Goal: Task Accomplishment & Management: Manage account settings

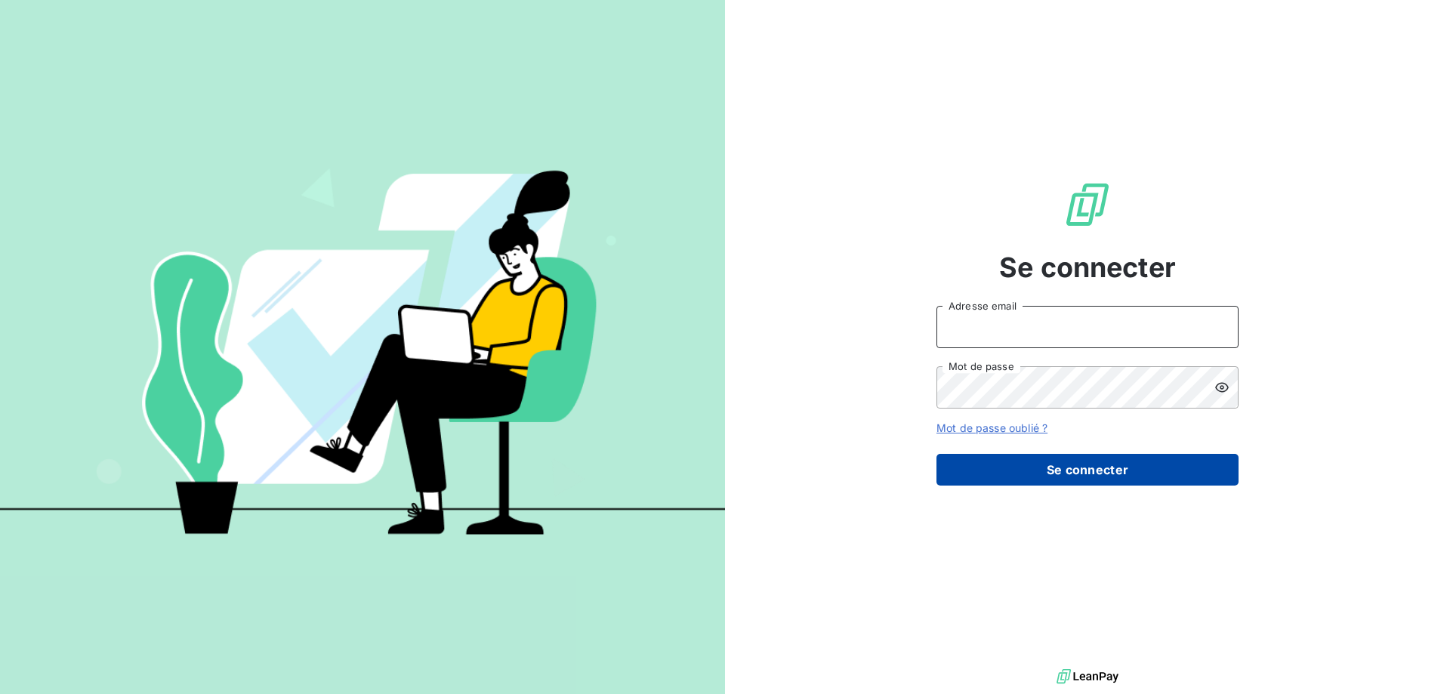
type input "[PERSON_NAME][EMAIL_ADDRESS][DOMAIN_NAME]"
click at [1099, 469] on button "Se connecter" at bounding box center [1088, 470] width 302 height 32
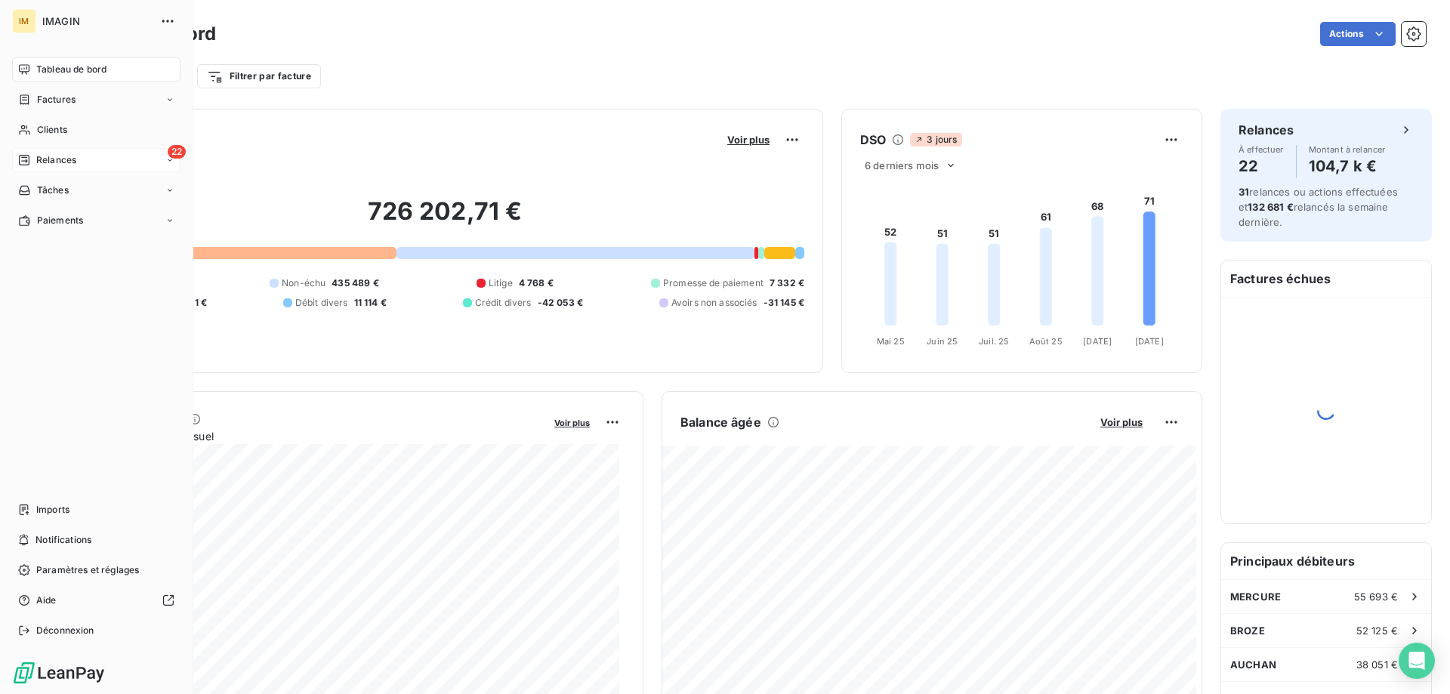
click at [24, 163] on icon at bounding box center [24, 160] width 12 height 12
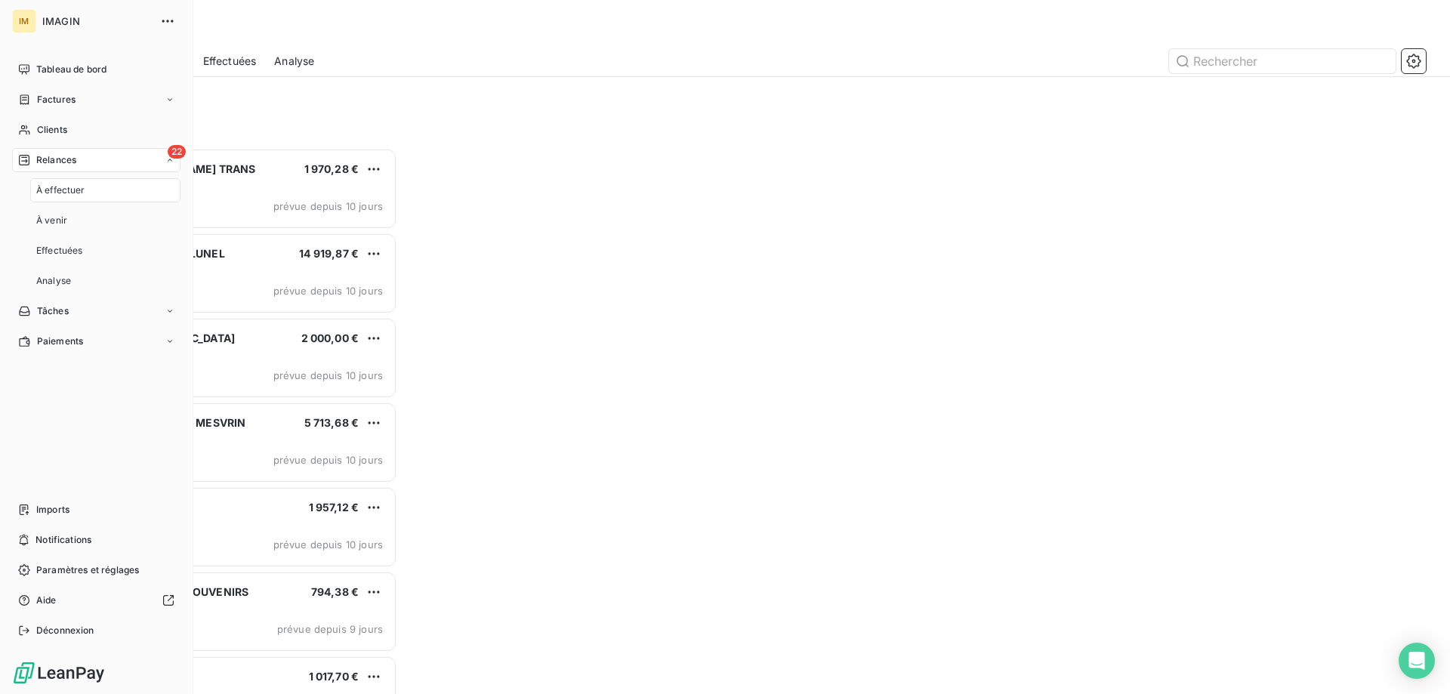
scroll to position [535, 314]
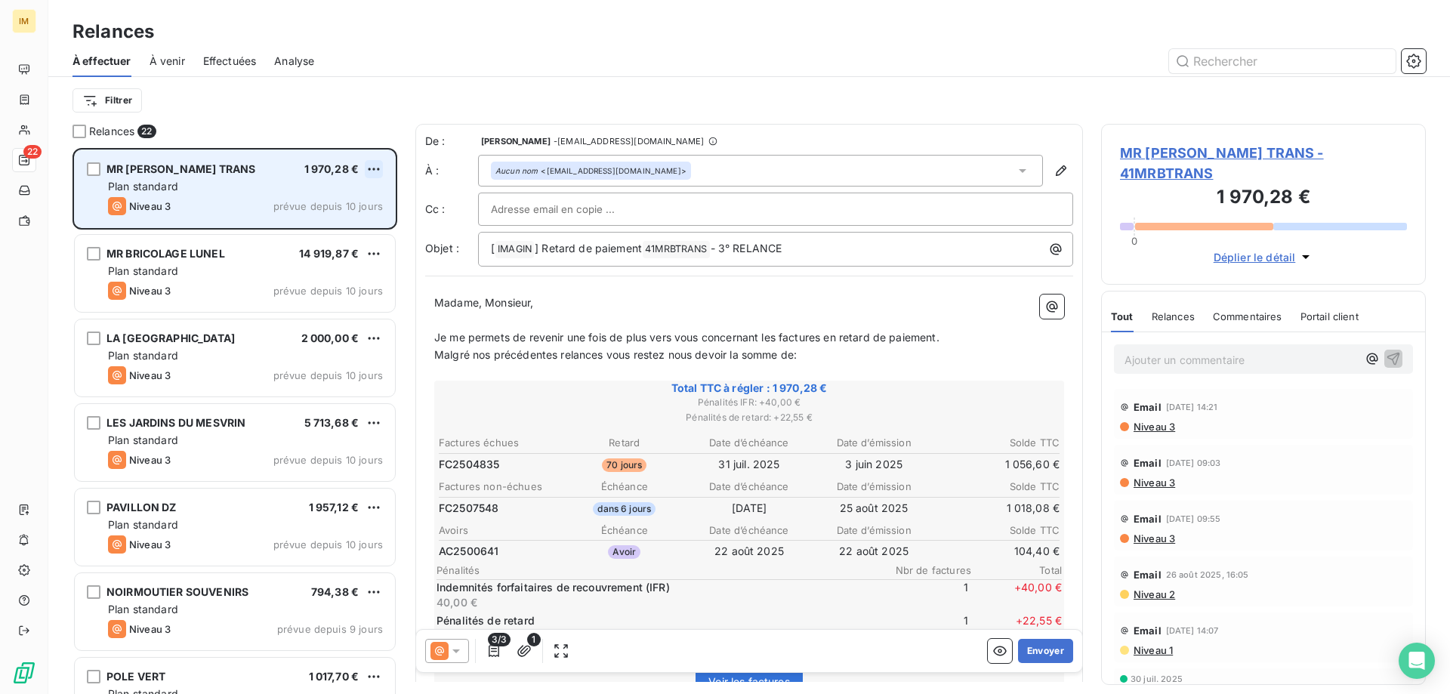
click at [369, 167] on html "IM 22 Relances À effectuer À venir Effectuées Analyse Filtrer Relances 22 MR BR…" at bounding box center [725, 347] width 1450 height 694
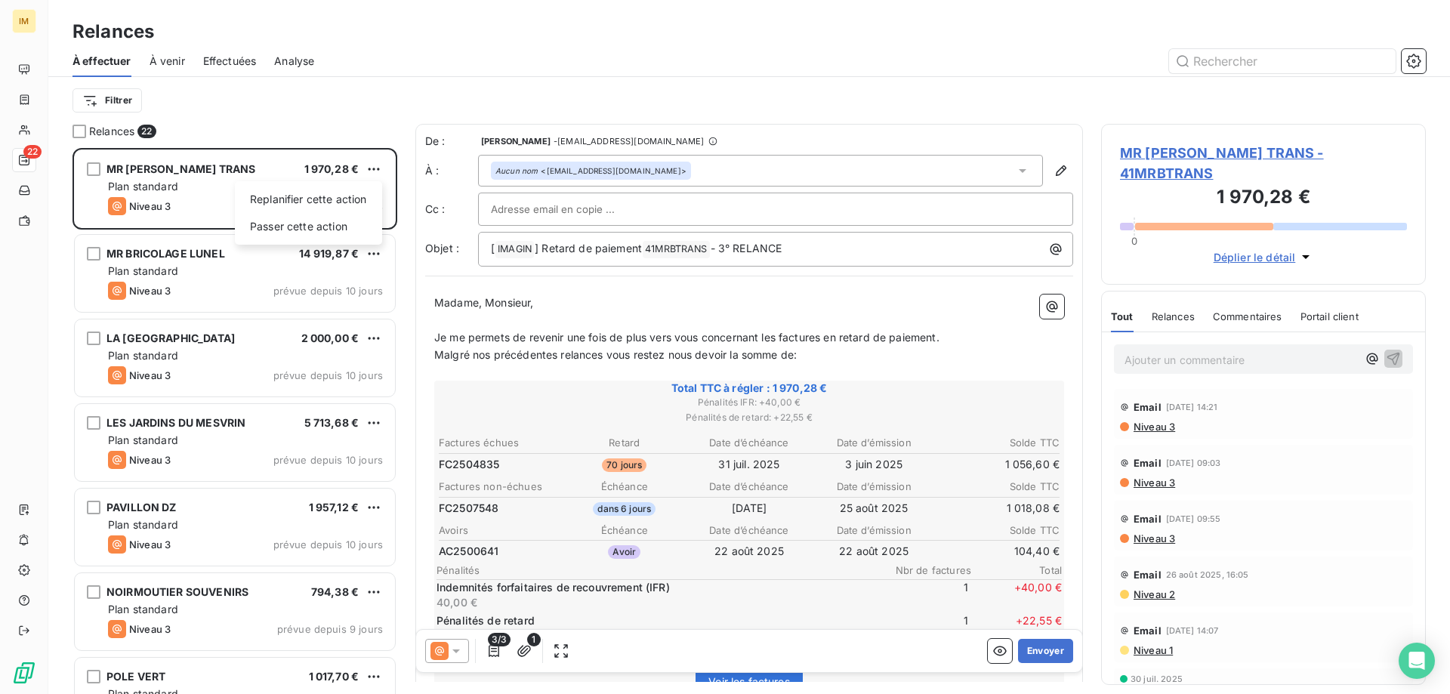
click at [495, 649] on html "IM 22 Relances À effectuer À venir Effectuées Analyse Filtrer Relances 22 MR BR…" at bounding box center [725, 347] width 1450 height 694
click at [495, 649] on icon "button" at bounding box center [494, 651] width 11 height 12
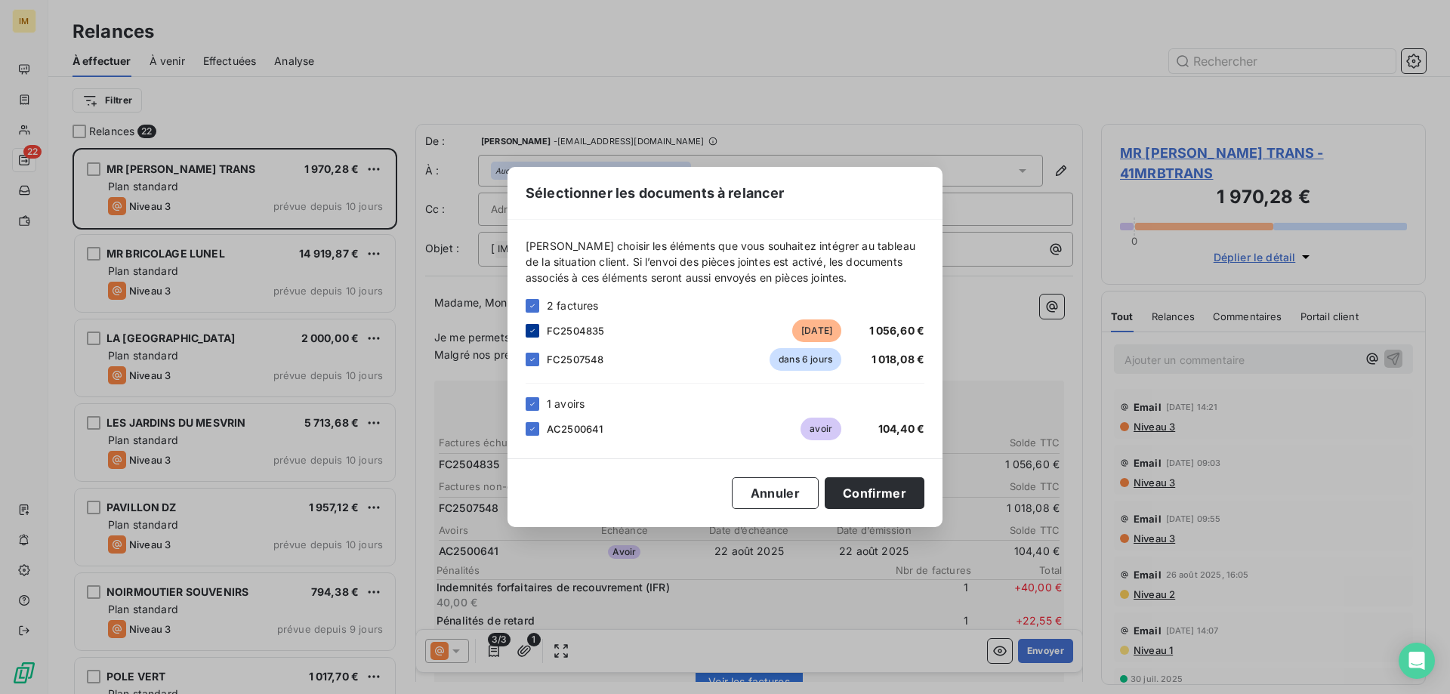
click at [534, 331] on icon at bounding box center [532, 330] width 9 height 9
click at [533, 406] on icon at bounding box center [532, 404] width 9 height 9
click at [879, 493] on button "Confirmer" at bounding box center [875, 493] width 100 height 32
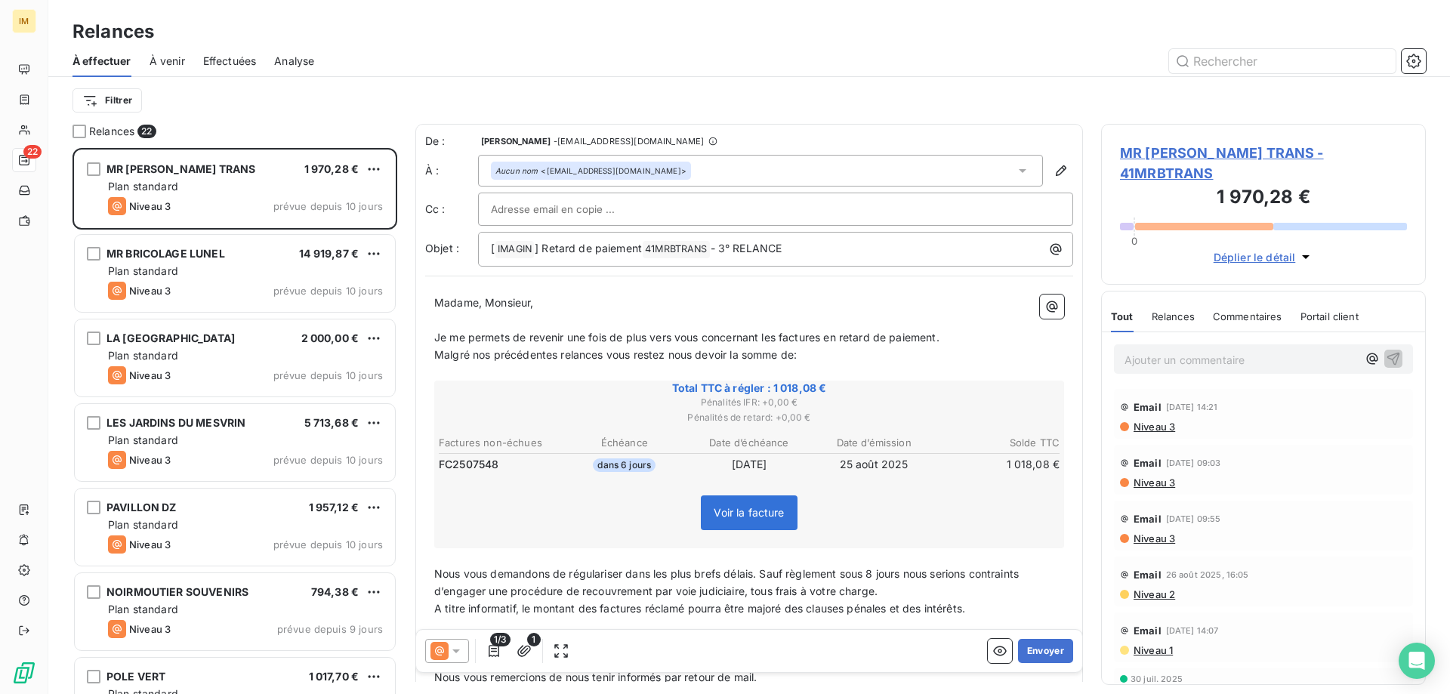
click at [454, 649] on icon at bounding box center [456, 651] width 15 height 15
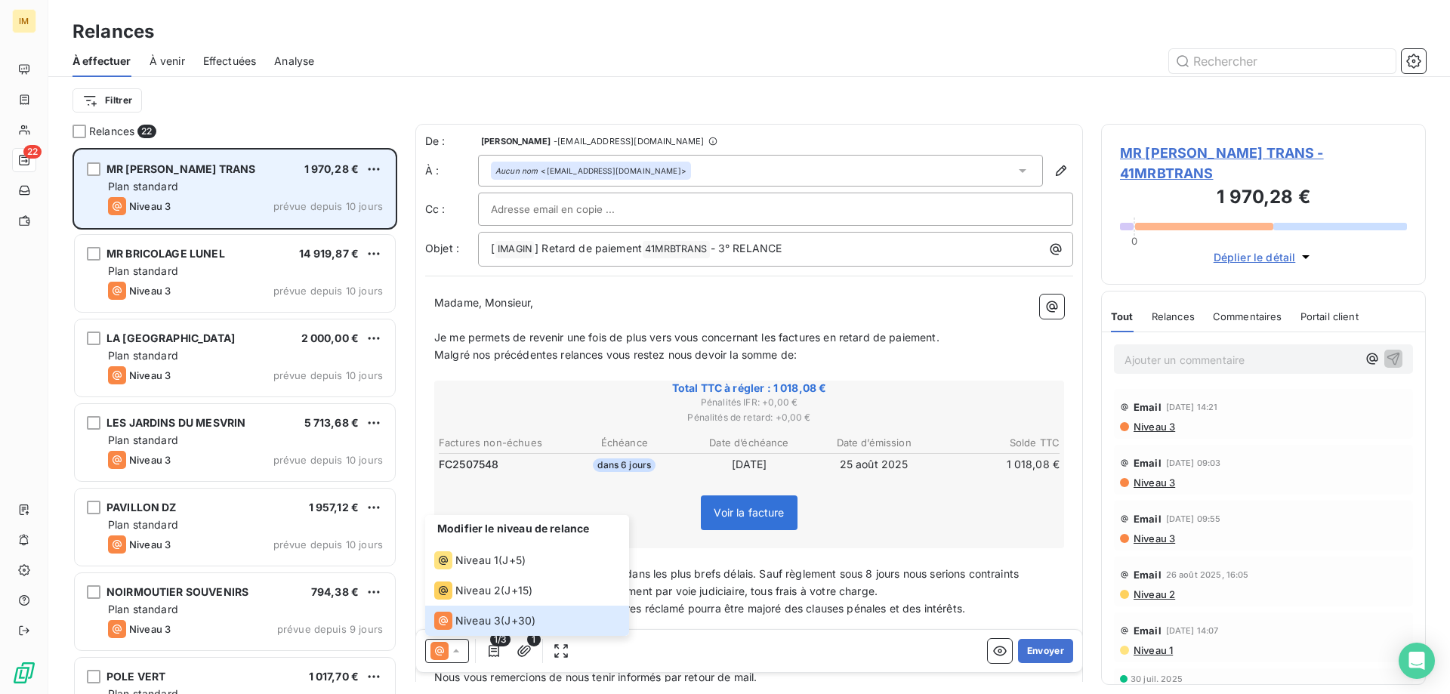
click at [335, 184] on div "Plan standard" at bounding box center [245, 186] width 275 height 15
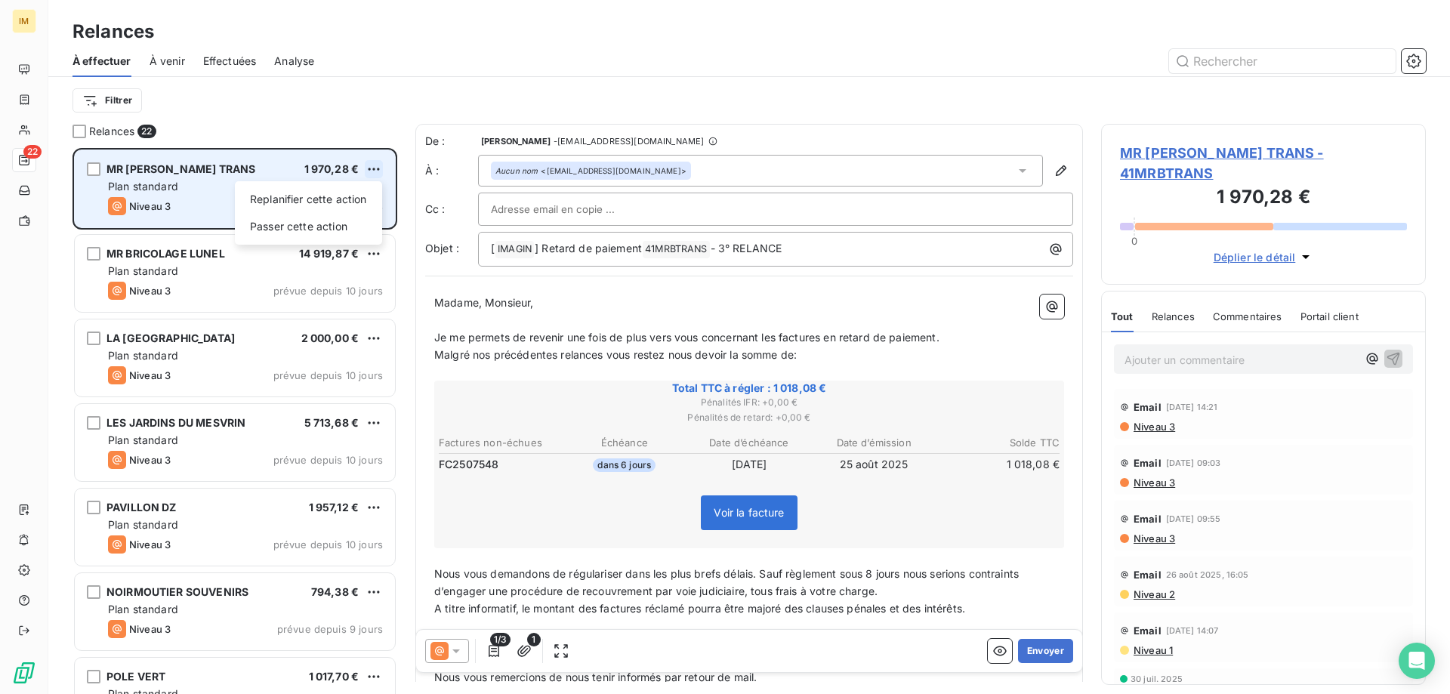
click at [368, 169] on html "IM 22 Relances À effectuer À venir Effectuées Analyse Filtrer Relances 22 MR BR…" at bounding box center [725, 347] width 1450 height 694
click at [322, 221] on div "Passer cette action" at bounding box center [308, 227] width 135 height 24
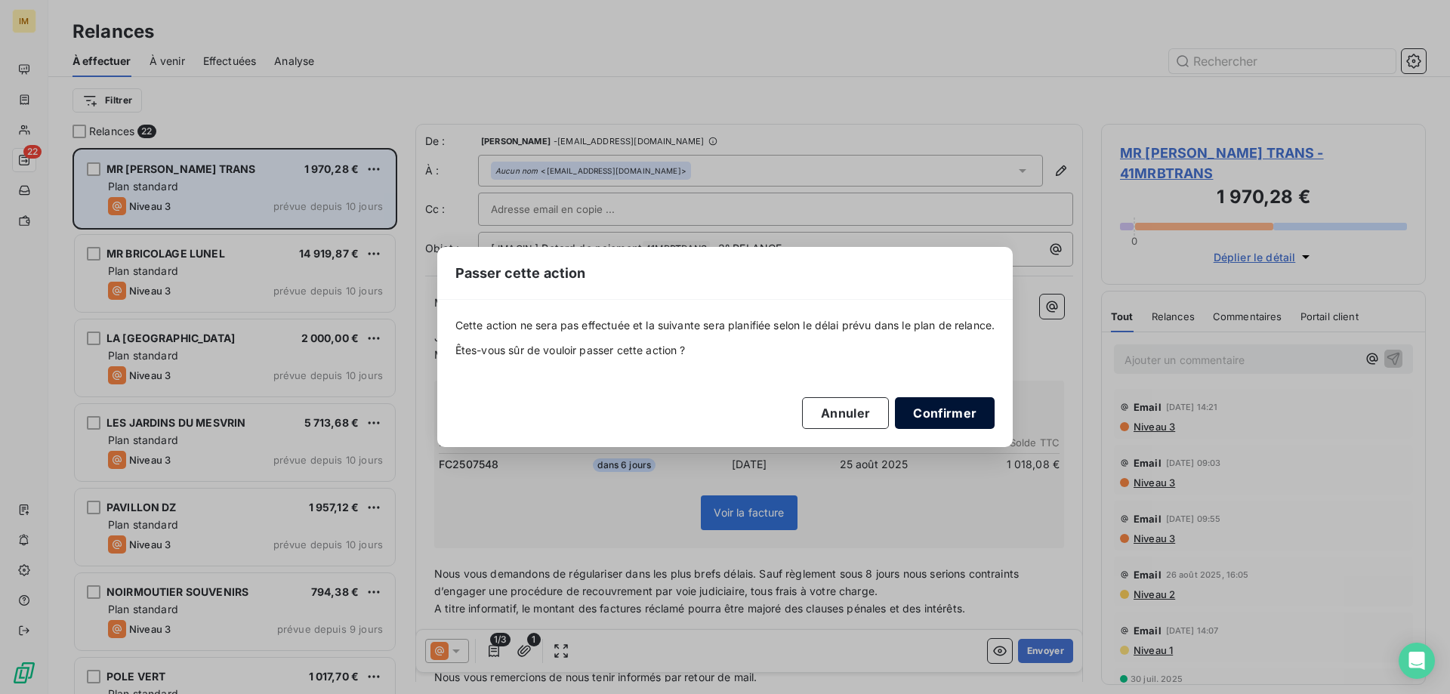
click at [977, 417] on button "Confirmer" at bounding box center [945, 413] width 100 height 32
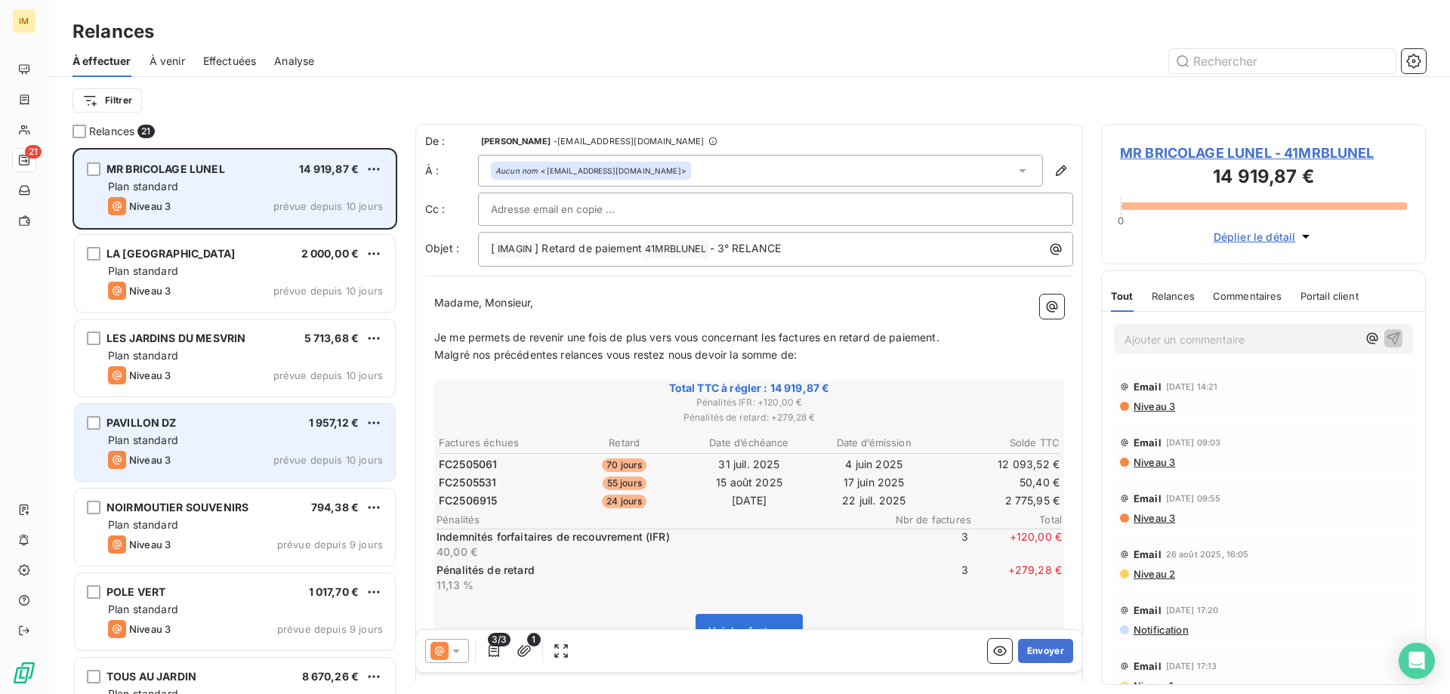
click at [341, 451] on div "Niveau 3 prévue depuis 10 jours" at bounding box center [245, 460] width 275 height 18
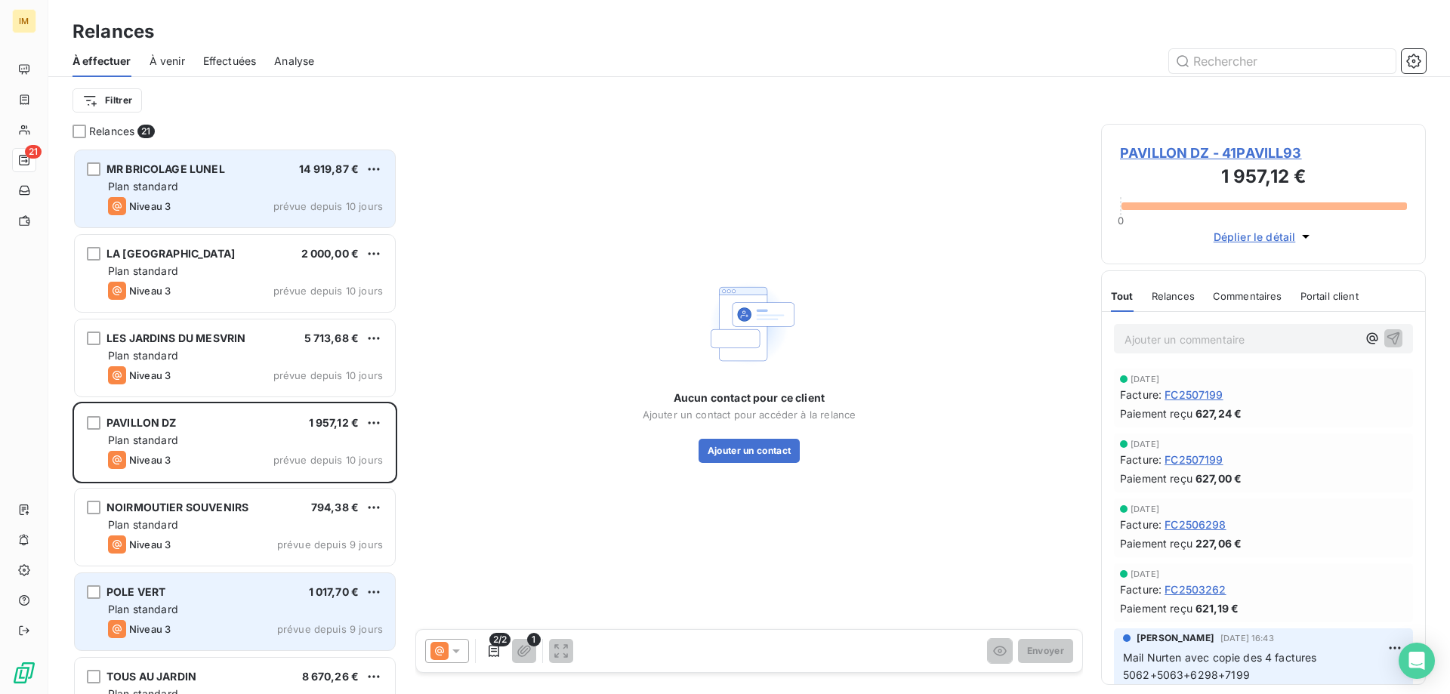
click at [304, 599] on div "POLE VERT 1 017,70 € Plan standard Niveau 3 prévue depuis 9 jours" at bounding box center [235, 611] width 320 height 77
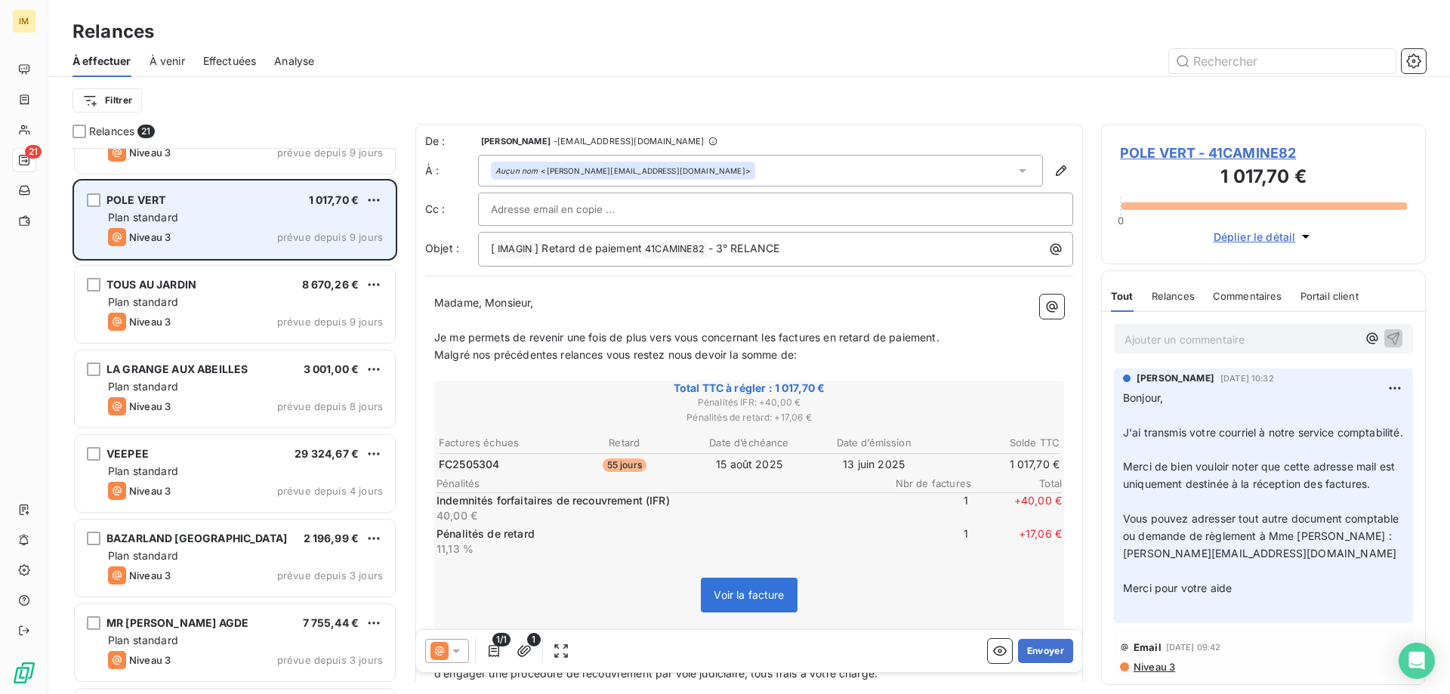
scroll to position [394, 0]
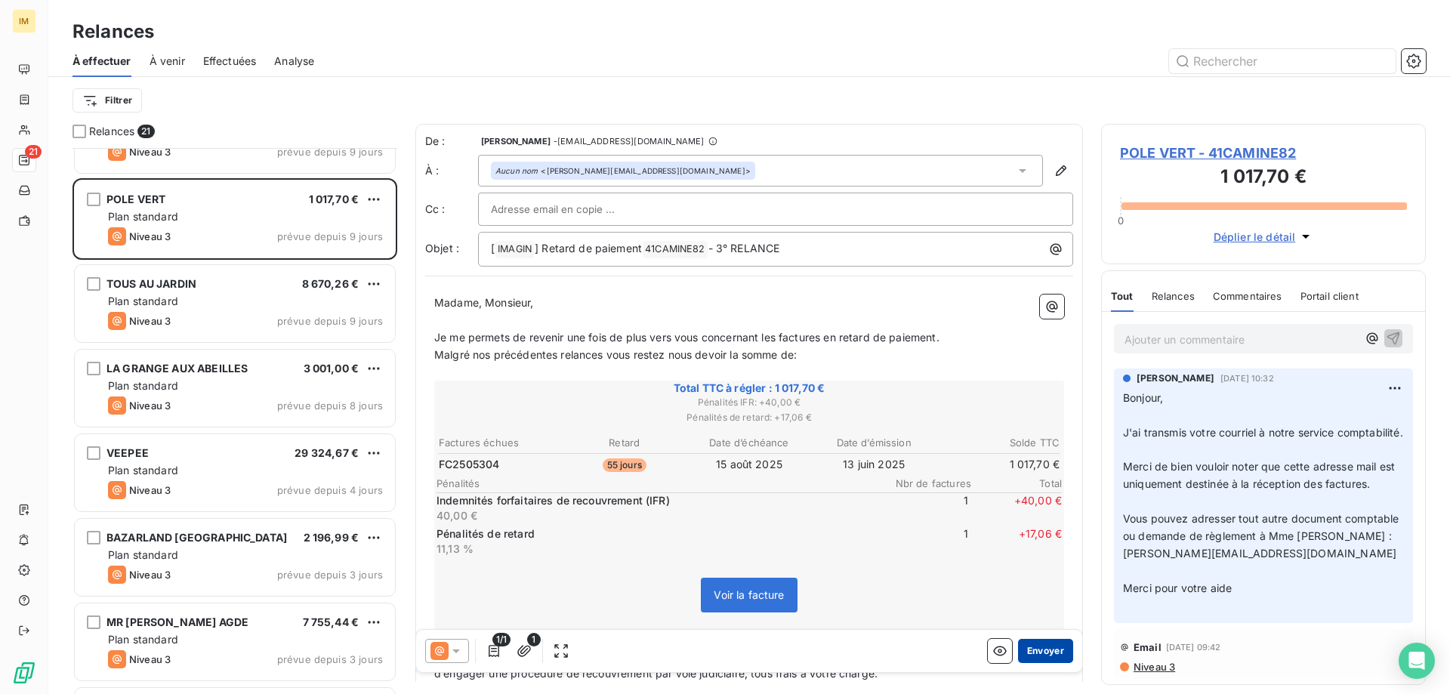
click at [1049, 647] on button "Envoyer" at bounding box center [1045, 651] width 55 height 24
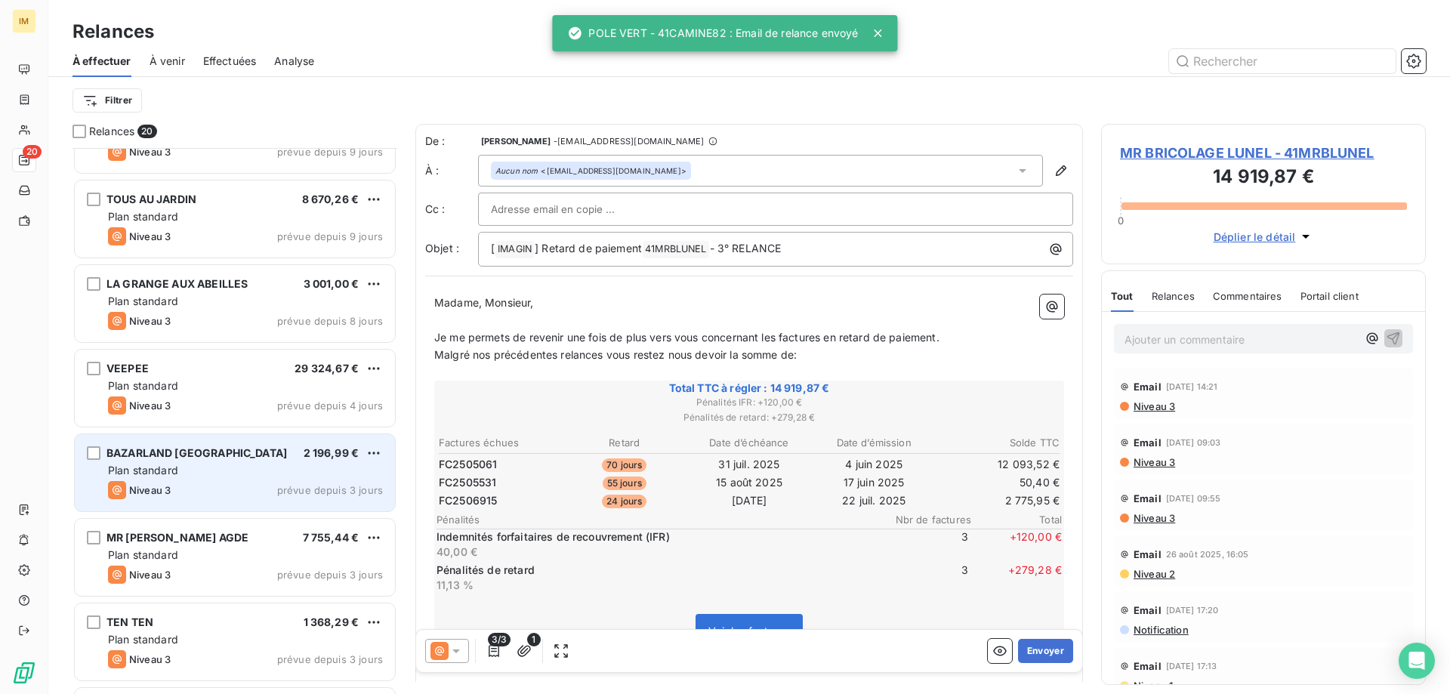
click at [319, 468] on div "Plan standard" at bounding box center [245, 470] width 275 height 15
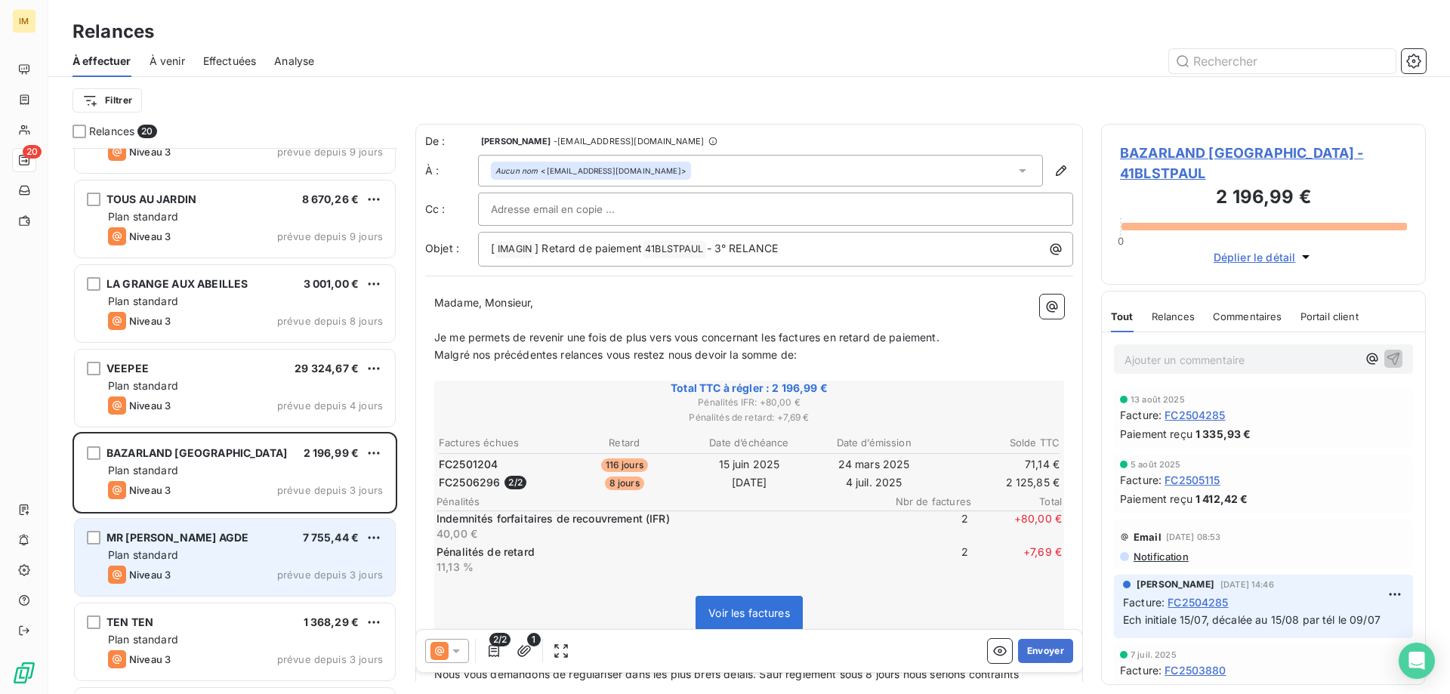
click at [291, 544] on div "MR [PERSON_NAME] AGDE 7 755,44 €" at bounding box center [245, 538] width 275 height 14
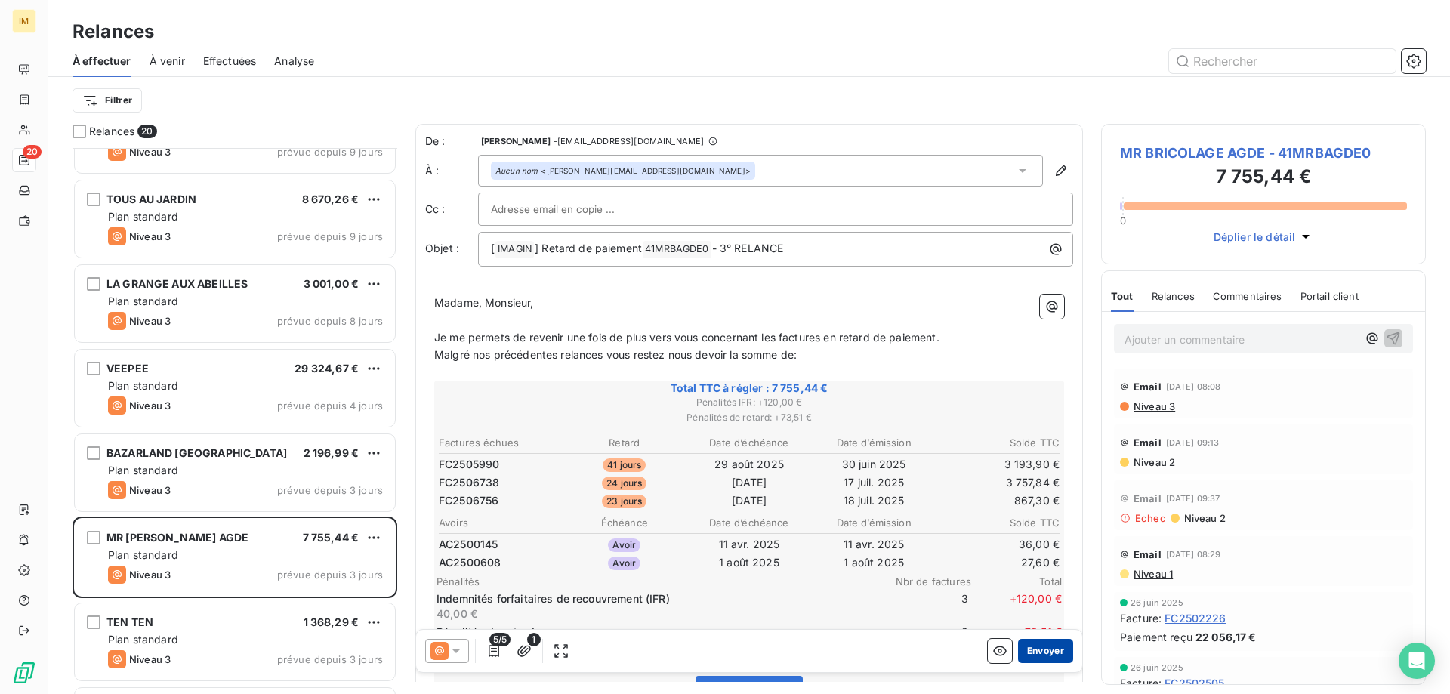
click at [1043, 653] on button "Envoyer" at bounding box center [1045, 651] width 55 height 24
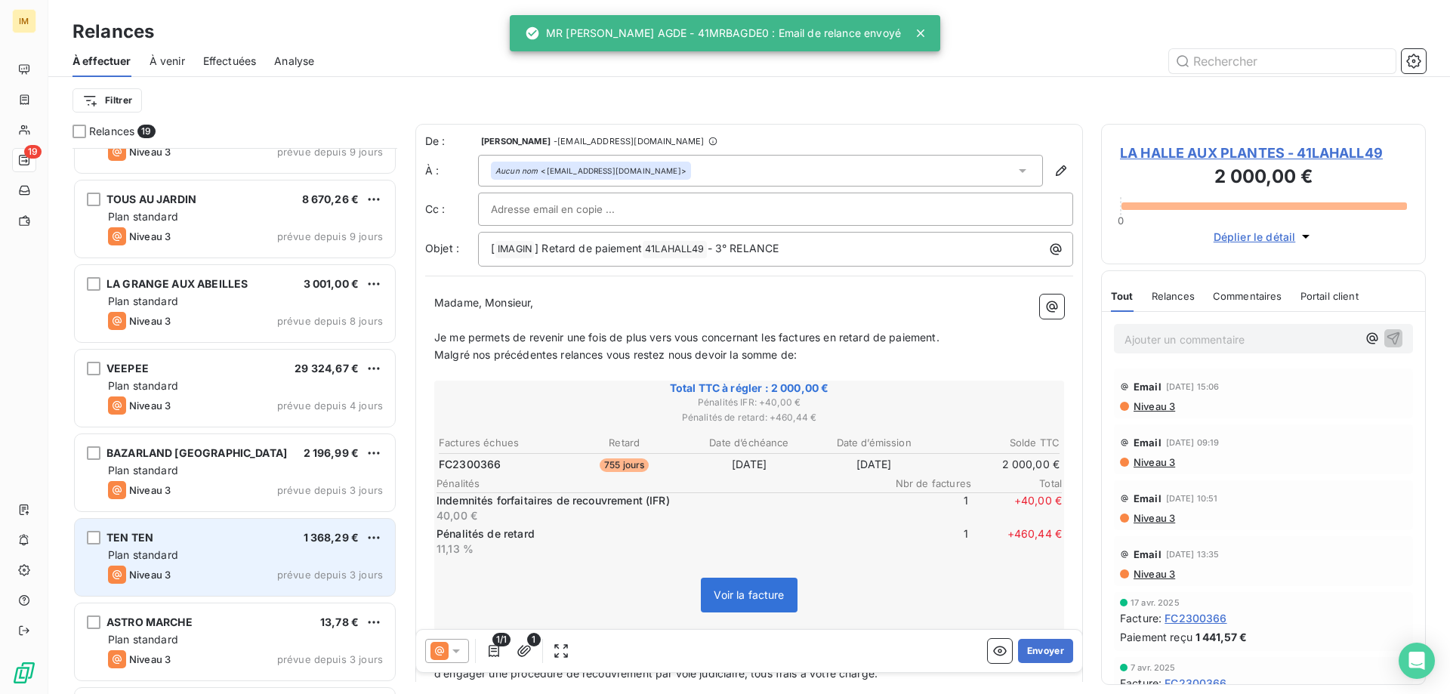
click at [234, 543] on div "TEN TEN 1 368,29 €" at bounding box center [245, 538] width 275 height 14
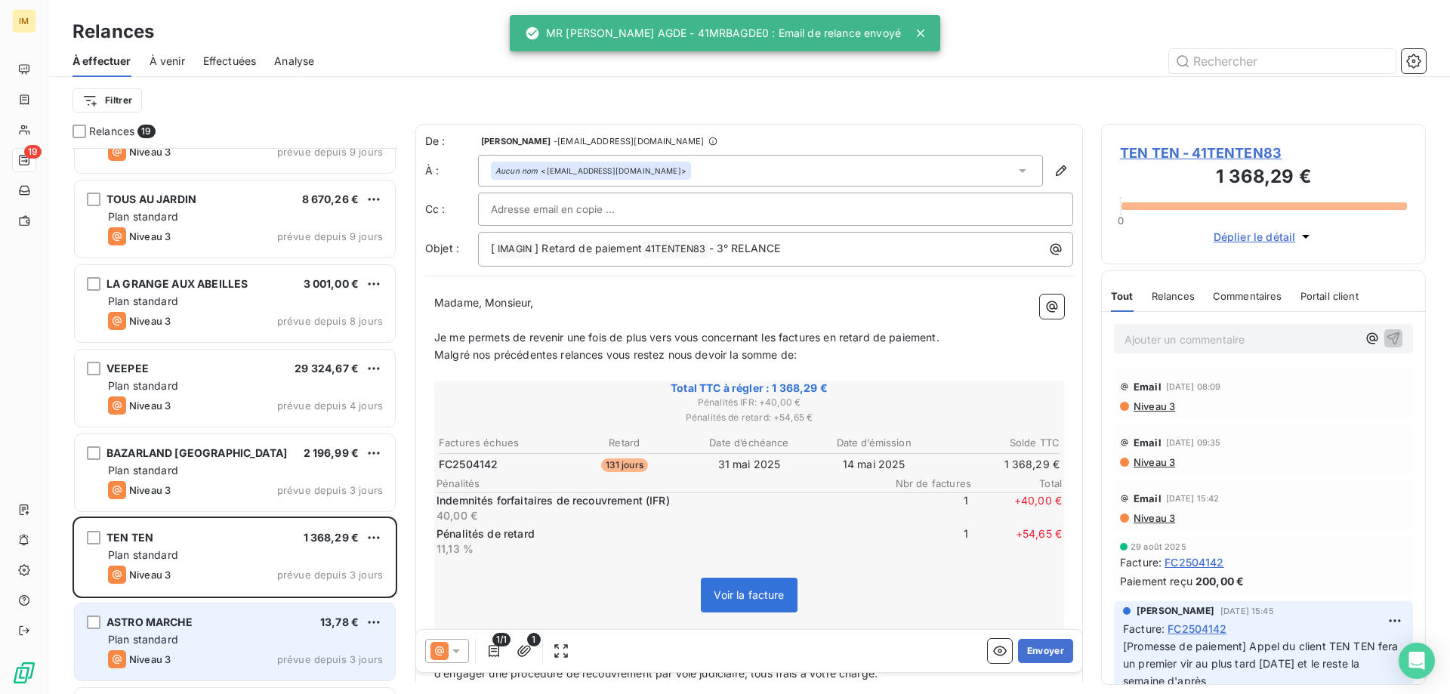
click at [232, 627] on div "ASTRO MARCHE 13,78 €" at bounding box center [245, 623] width 275 height 14
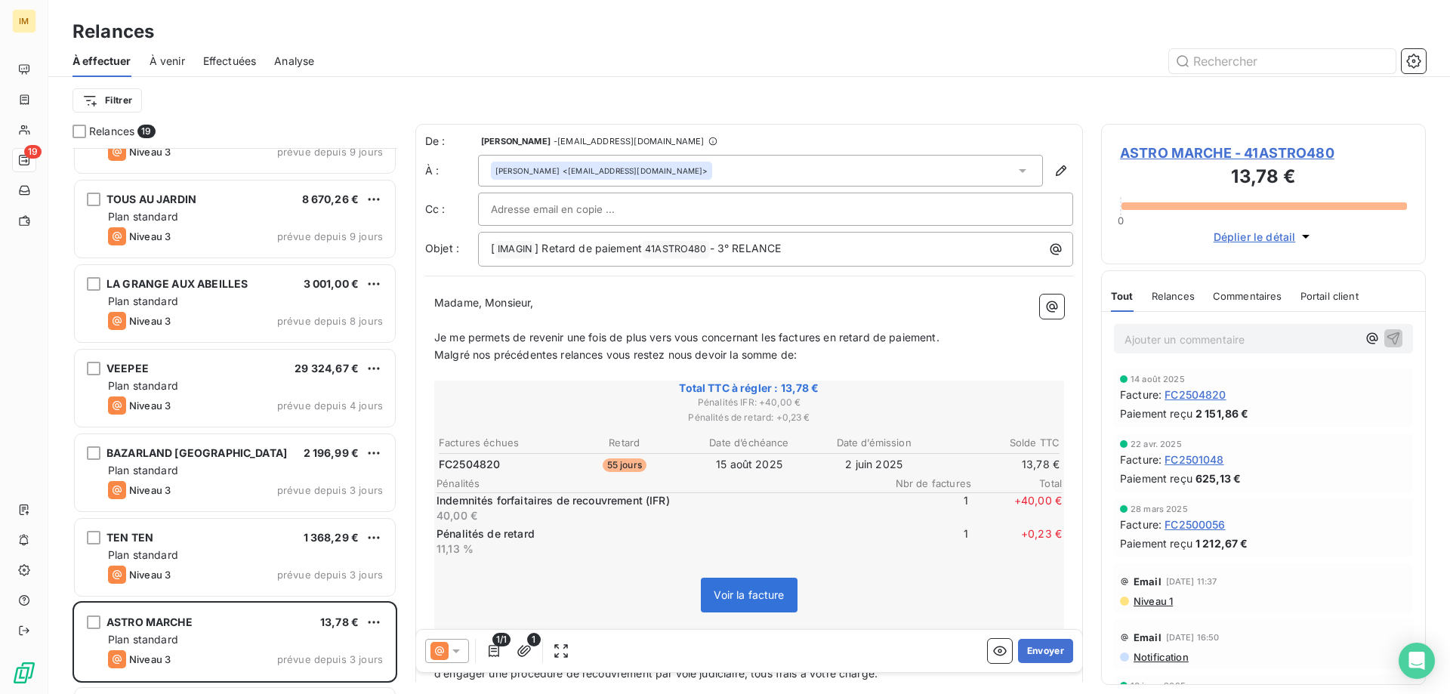
click at [1195, 339] on p "Ajouter un commentaire ﻿" at bounding box center [1241, 339] width 233 height 19
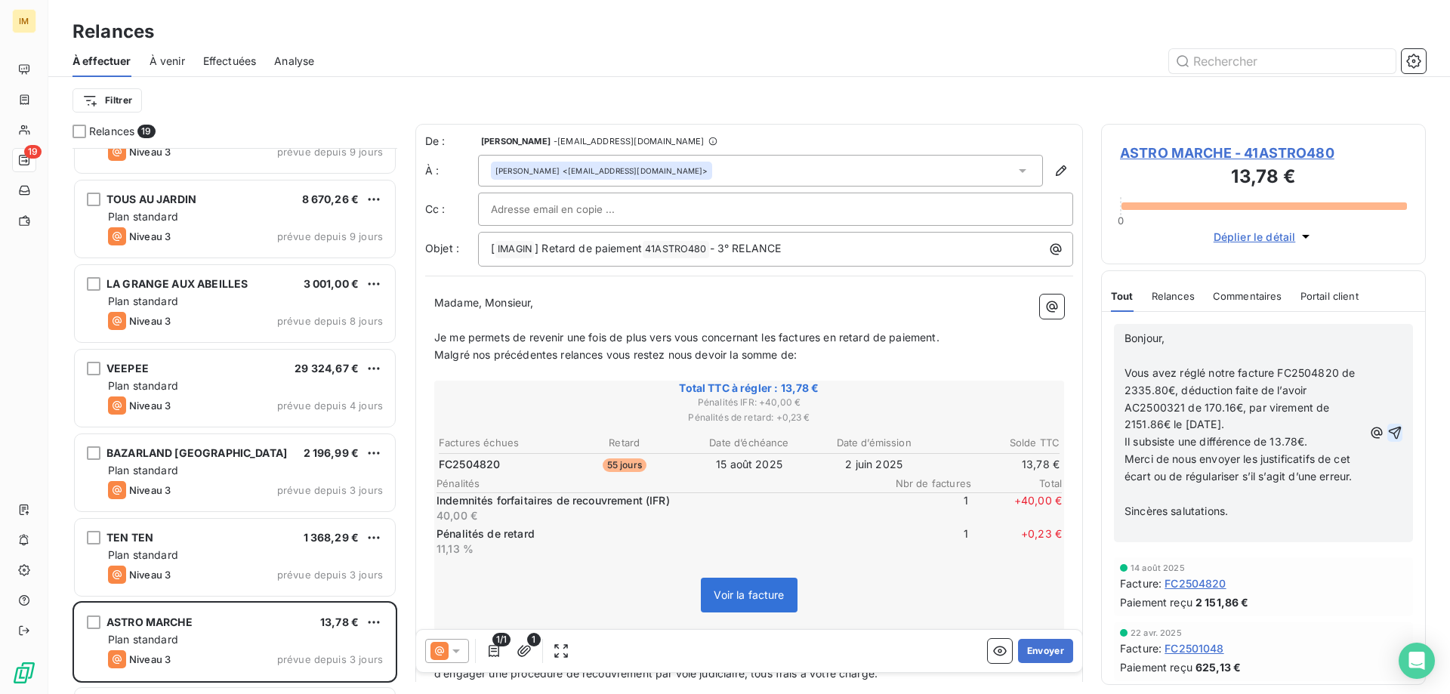
click at [1389, 439] on icon "button" at bounding box center [1395, 433] width 13 height 13
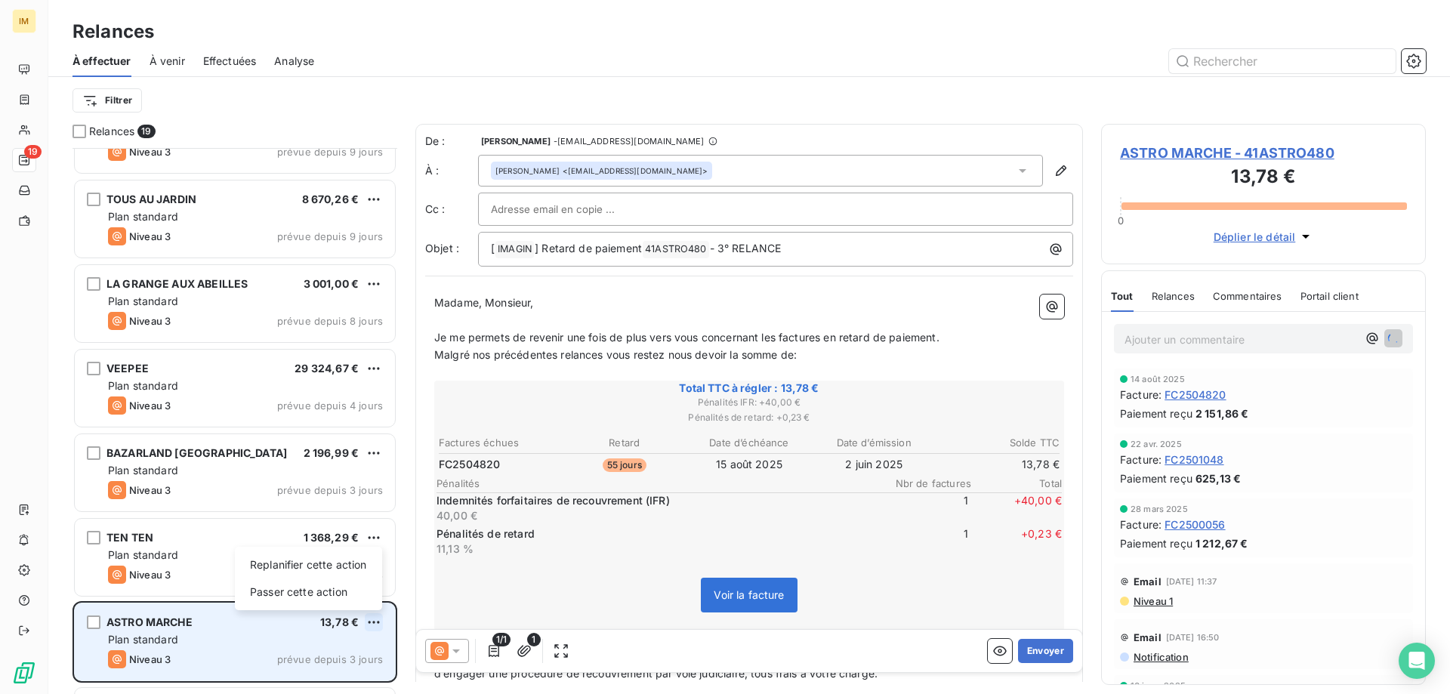
click at [372, 621] on html "IM 19 Relances À effectuer À venir Effectuées Analyse Filtrer Relances 19 PAVIL…" at bounding box center [725, 347] width 1450 height 694
click at [358, 567] on div "Replanifier cette action" at bounding box center [308, 565] width 135 height 24
select select "9"
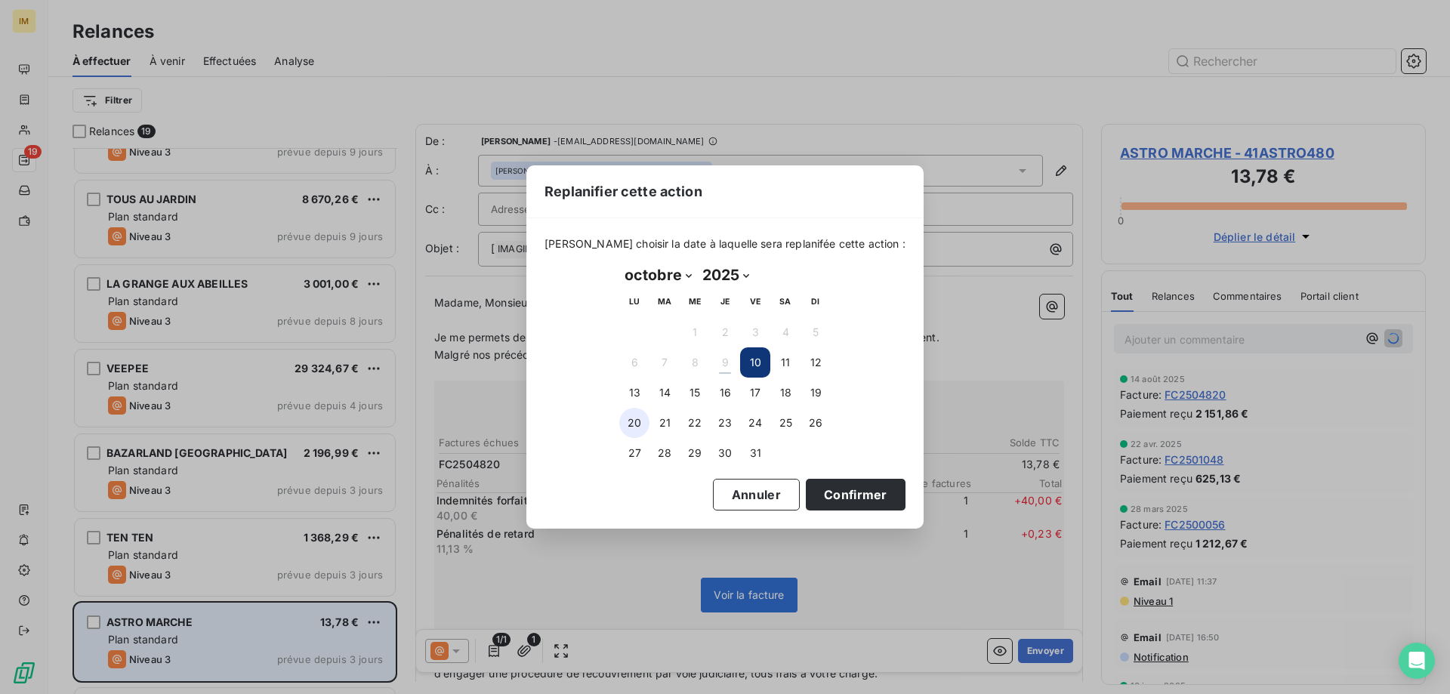
click at [638, 423] on button "20" at bounding box center [634, 423] width 30 height 30
click at [840, 495] on button "Confirmer" at bounding box center [856, 495] width 100 height 32
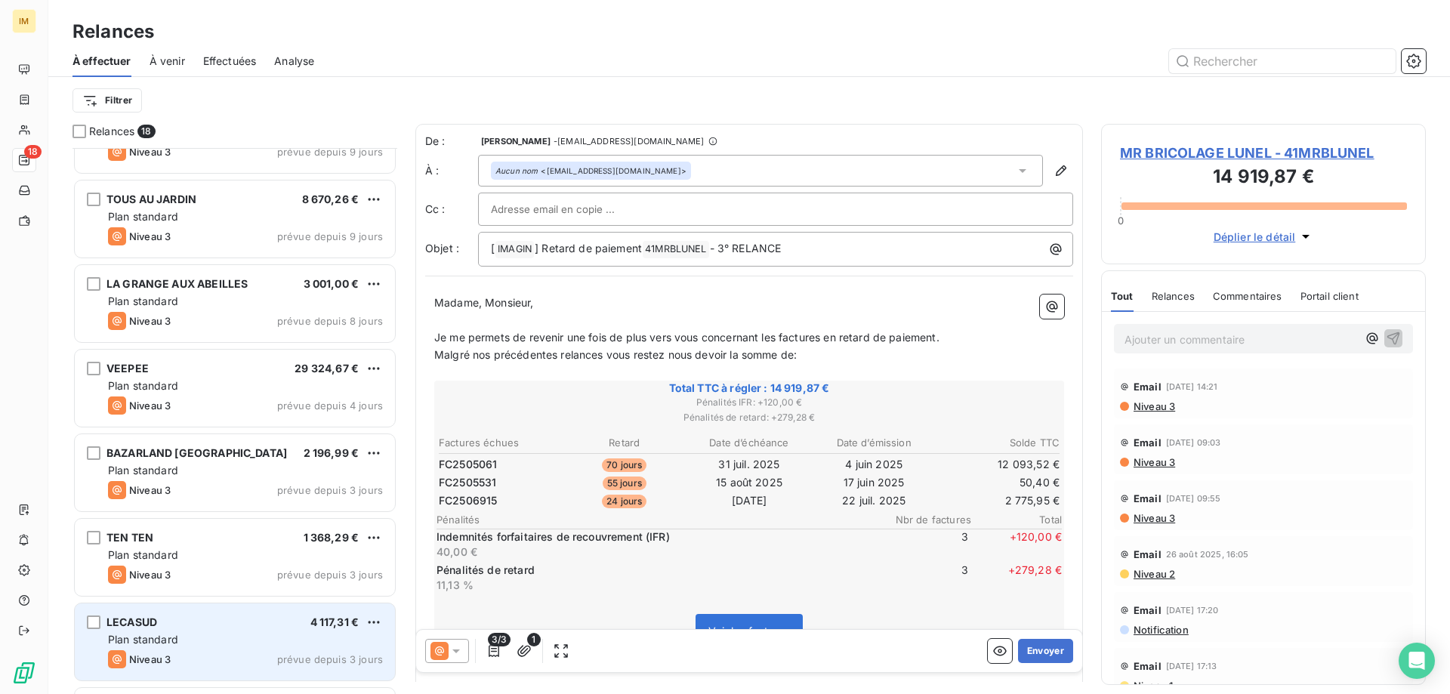
click at [238, 628] on div "LECASUD 4 117,31 €" at bounding box center [245, 623] width 275 height 14
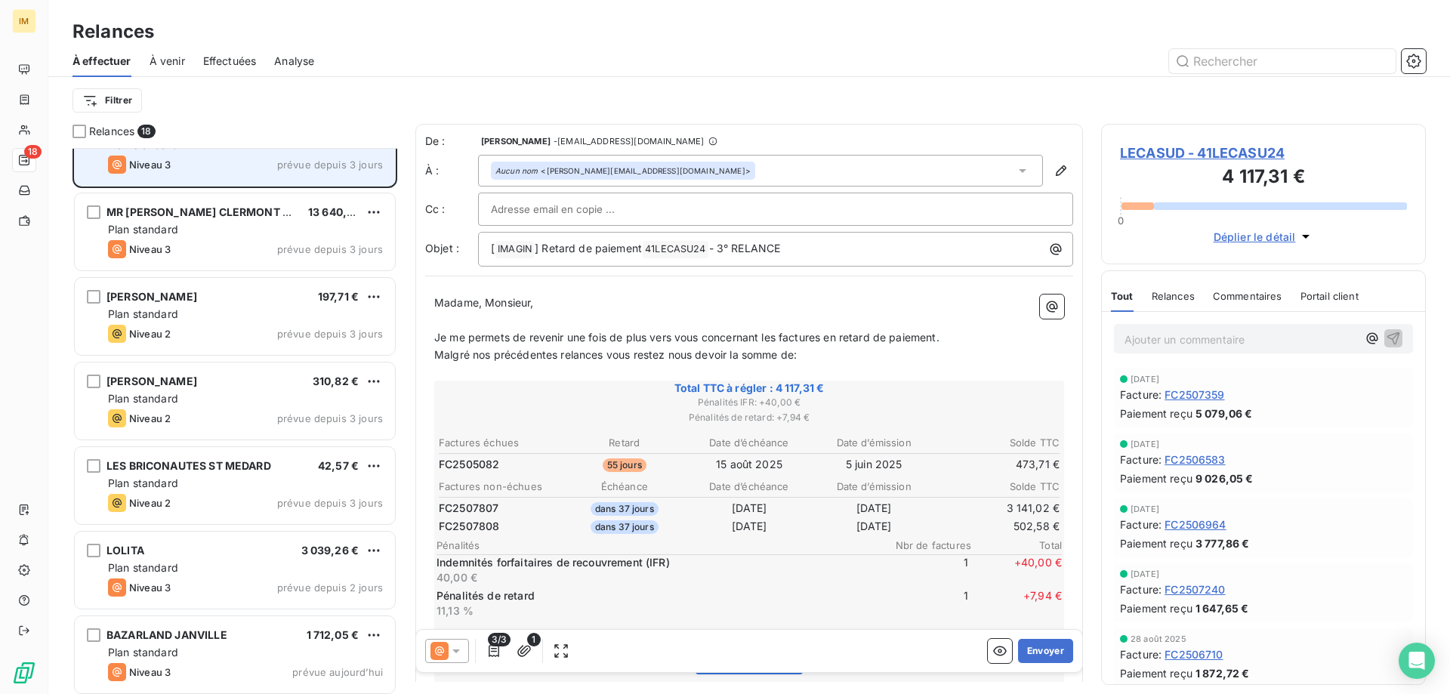
scroll to position [907, 0]
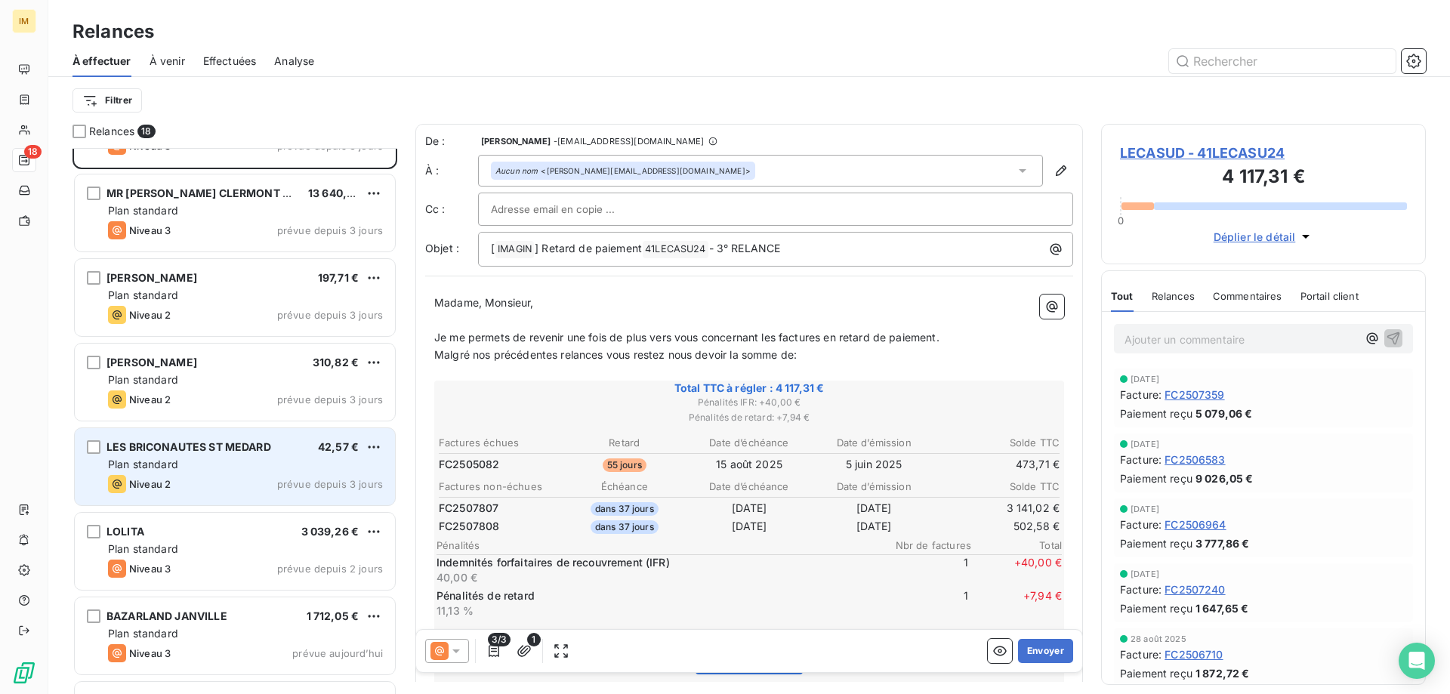
click at [245, 465] on div "Plan standard" at bounding box center [245, 464] width 275 height 15
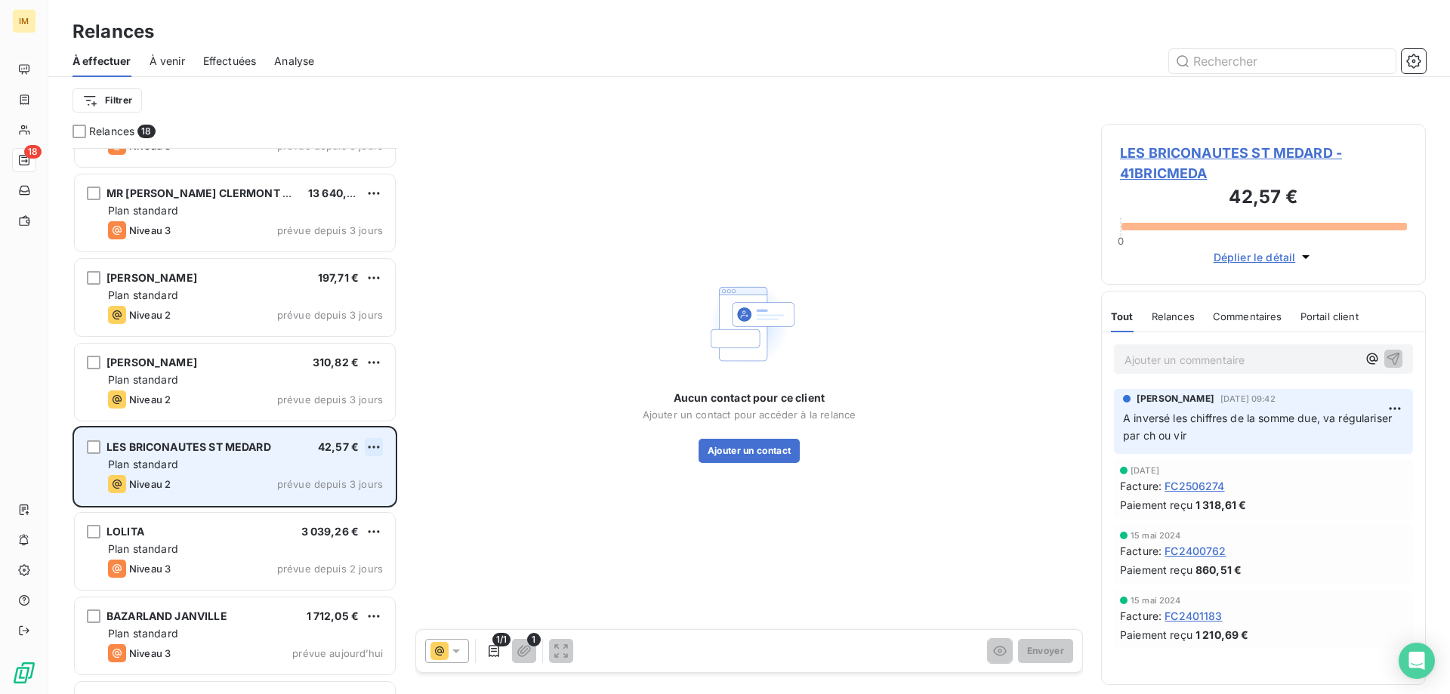
click at [369, 445] on html "IM 18 Relances À effectuer À venir Effectuées Analyse Filtrer Relances 18 TEN T…" at bounding box center [725, 347] width 1450 height 694
click at [338, 470] on div "Replanifier cette action" at bounding box center [308, 477] width 135 height 24
select select "9"
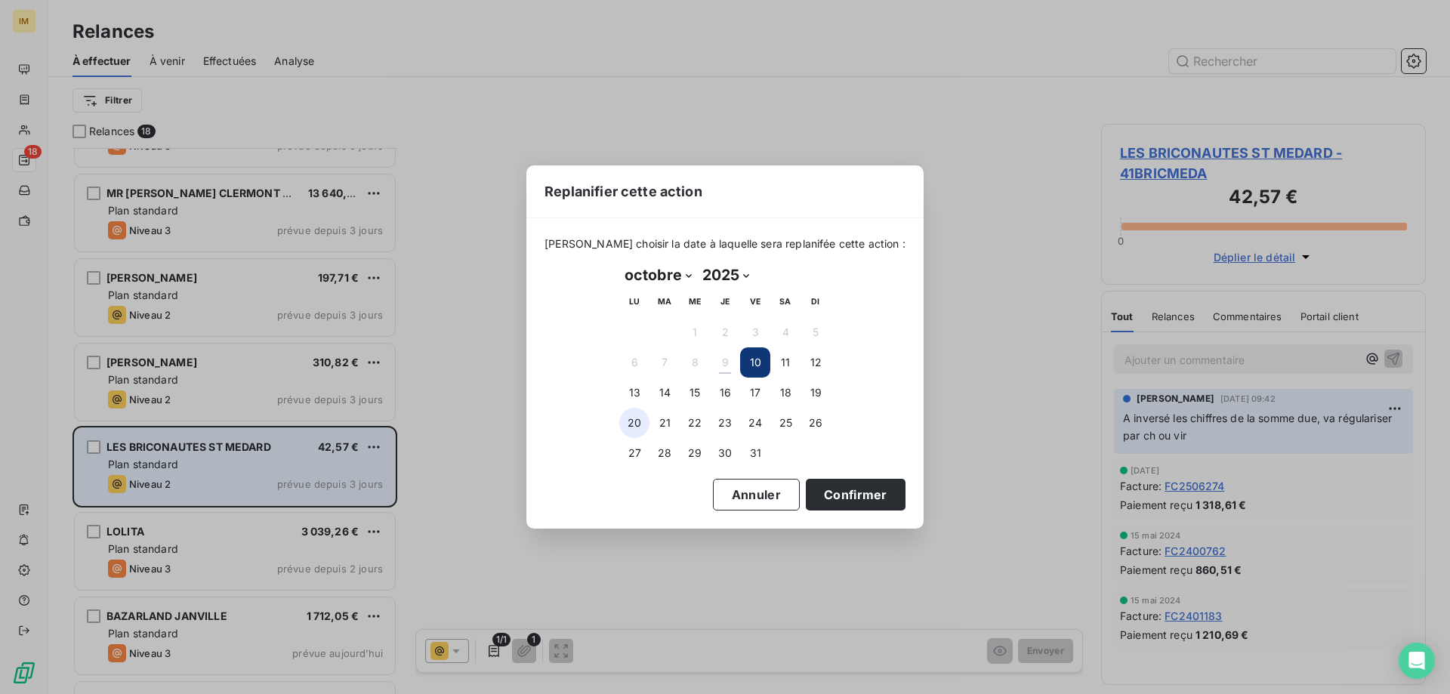
click at [629, 424] on button "20" at bounding box center [634, 423] width 30 height 30
click at [828, 497] on button "Confirmer" at bounding box center [856, 495] width 100 height 32
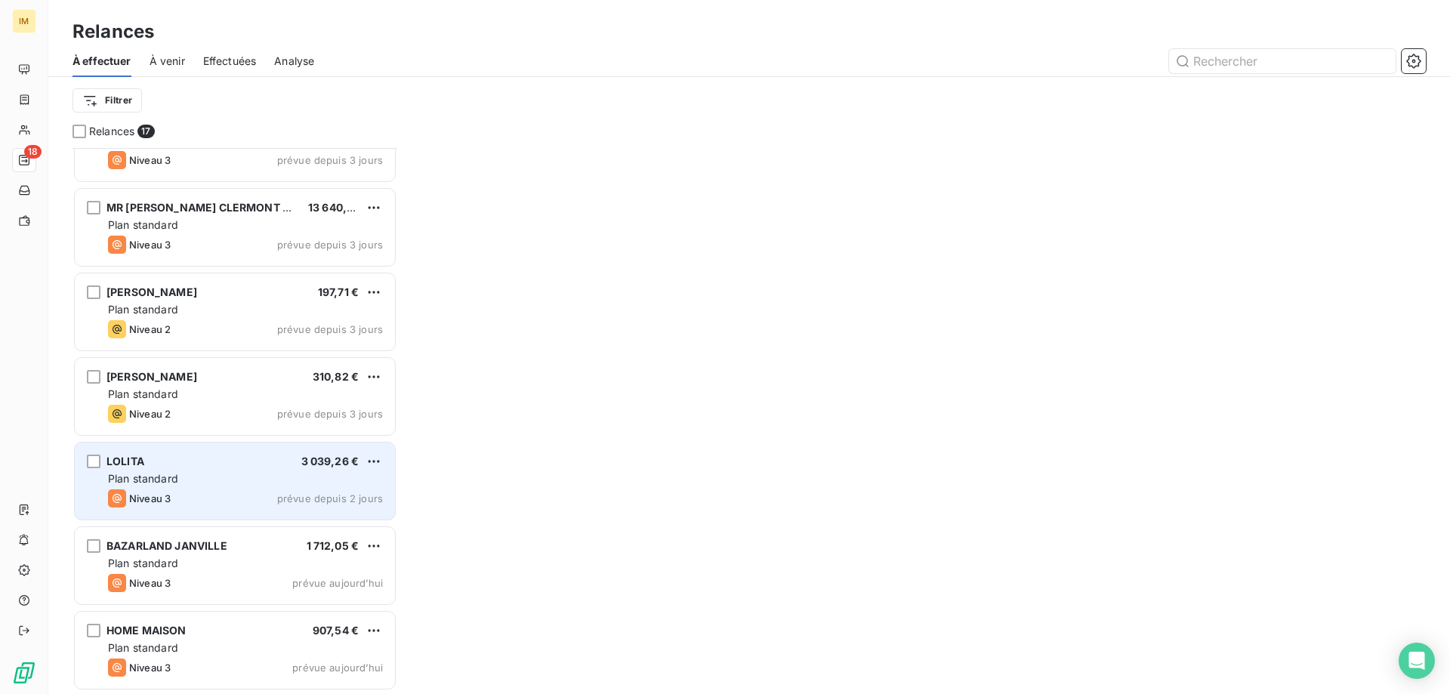
scroll to position [892, 0]
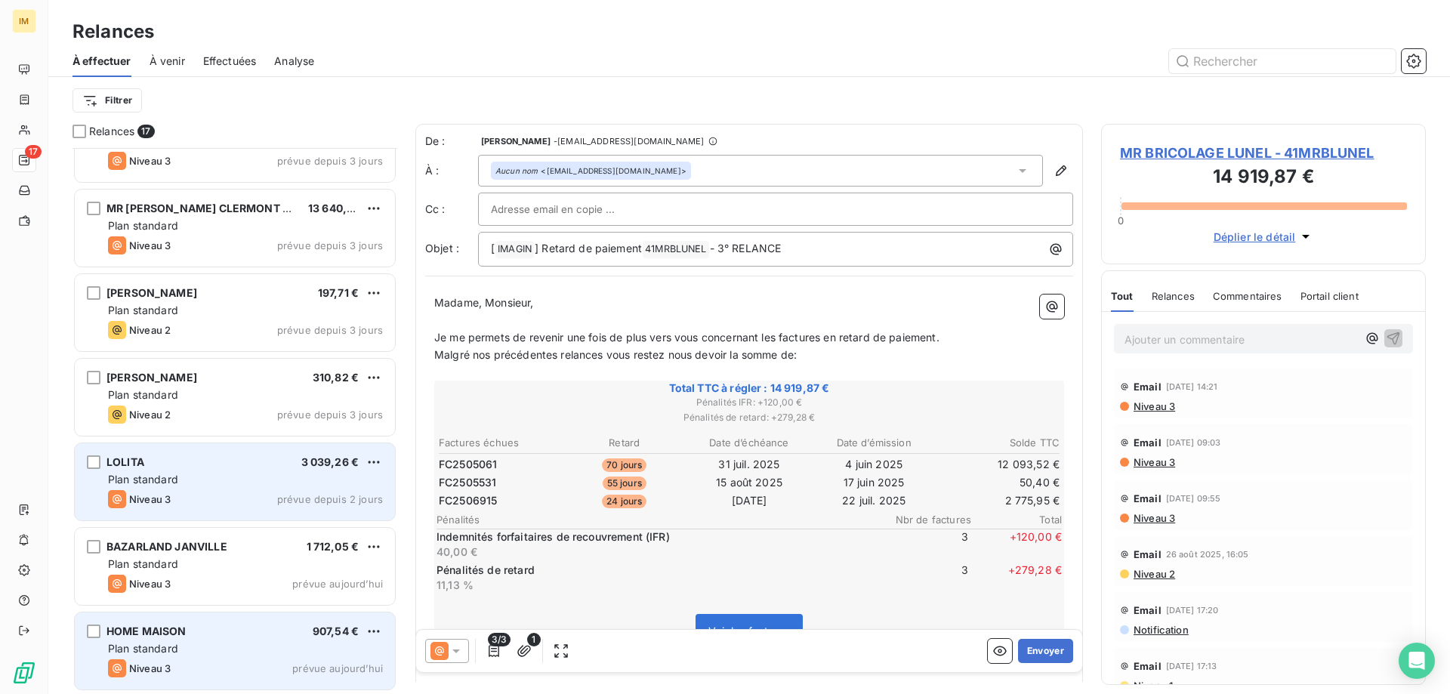
click at [255, 641] on div "HOME MAISON 907,54 € Plan standard Niveau 3 prévue [DATE]" at bounding box center [235, 651] width 320 height 77
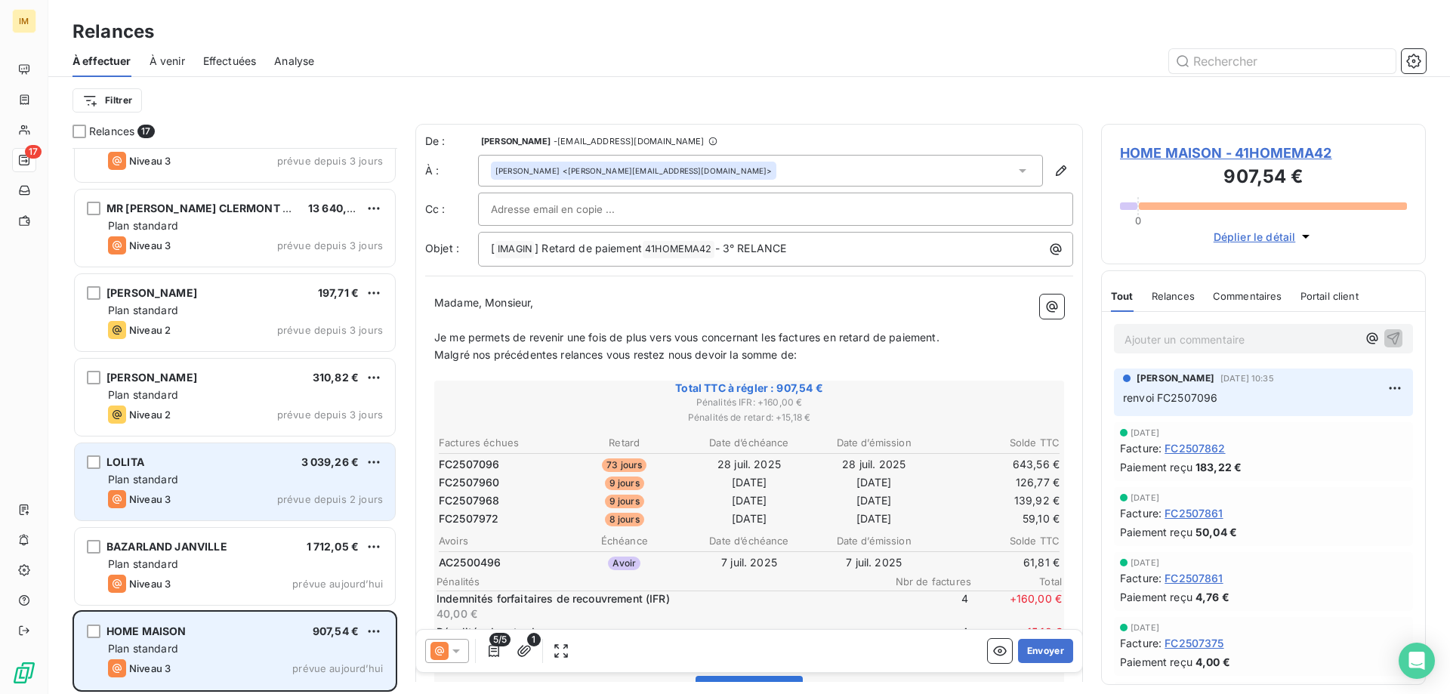
scroll to position [893, 0]
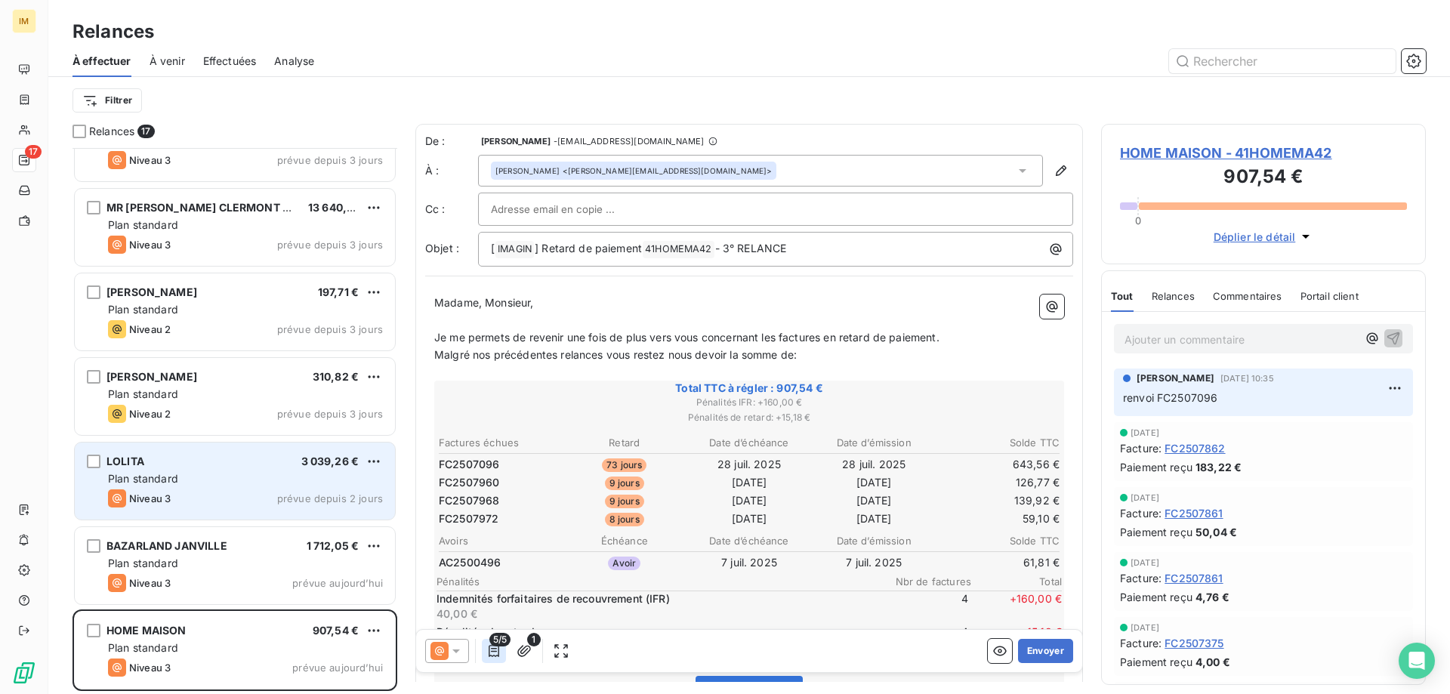
click at [490, 647] on icon "button" at bounding box center [494, 651] width 15 height 15
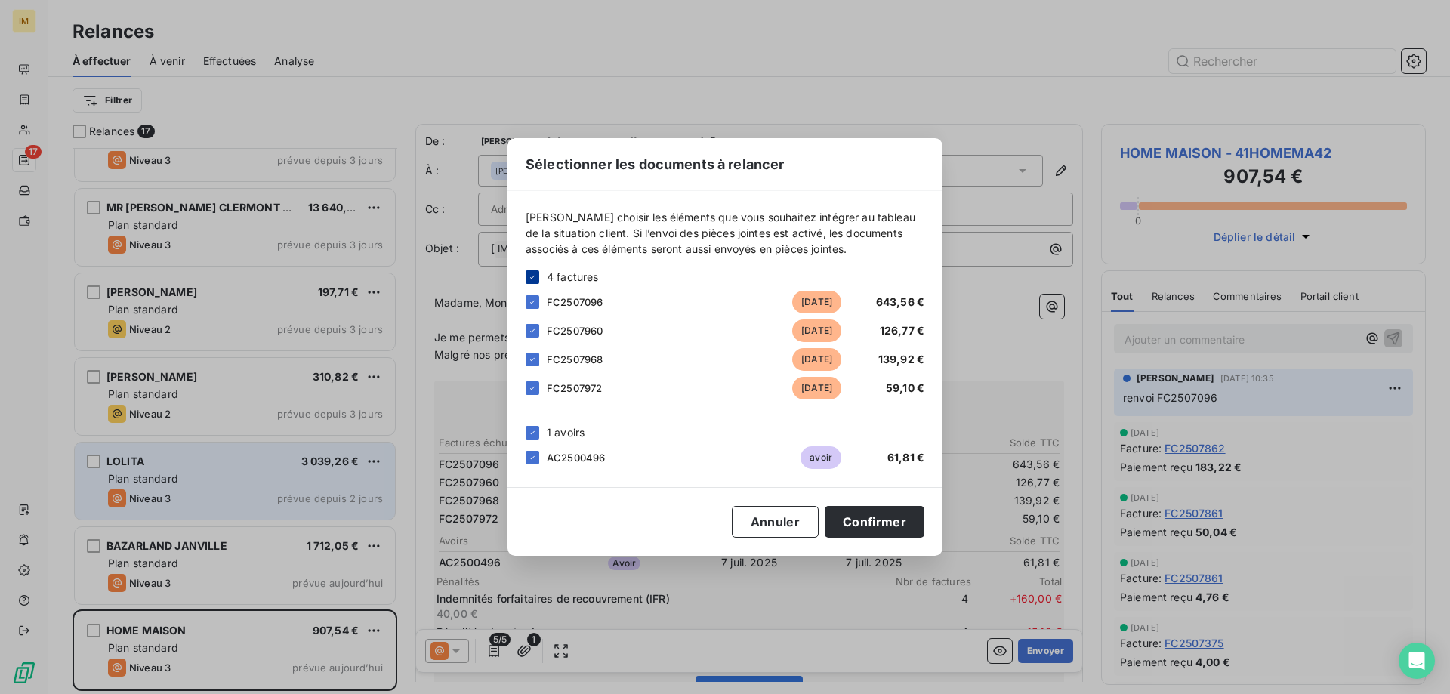
click at [535, 275] on icon at bounding box center [532, 277] width 9 height 9
click at [533, 432] on icon at bounding box center [532, 432] width 9 height 9
click at [534, 301] on div at bounding box center [533, 302] width 14 height 14
click at [889, 526] on button "Confirmer" at bounding box center [875, 522] width 100 height 32
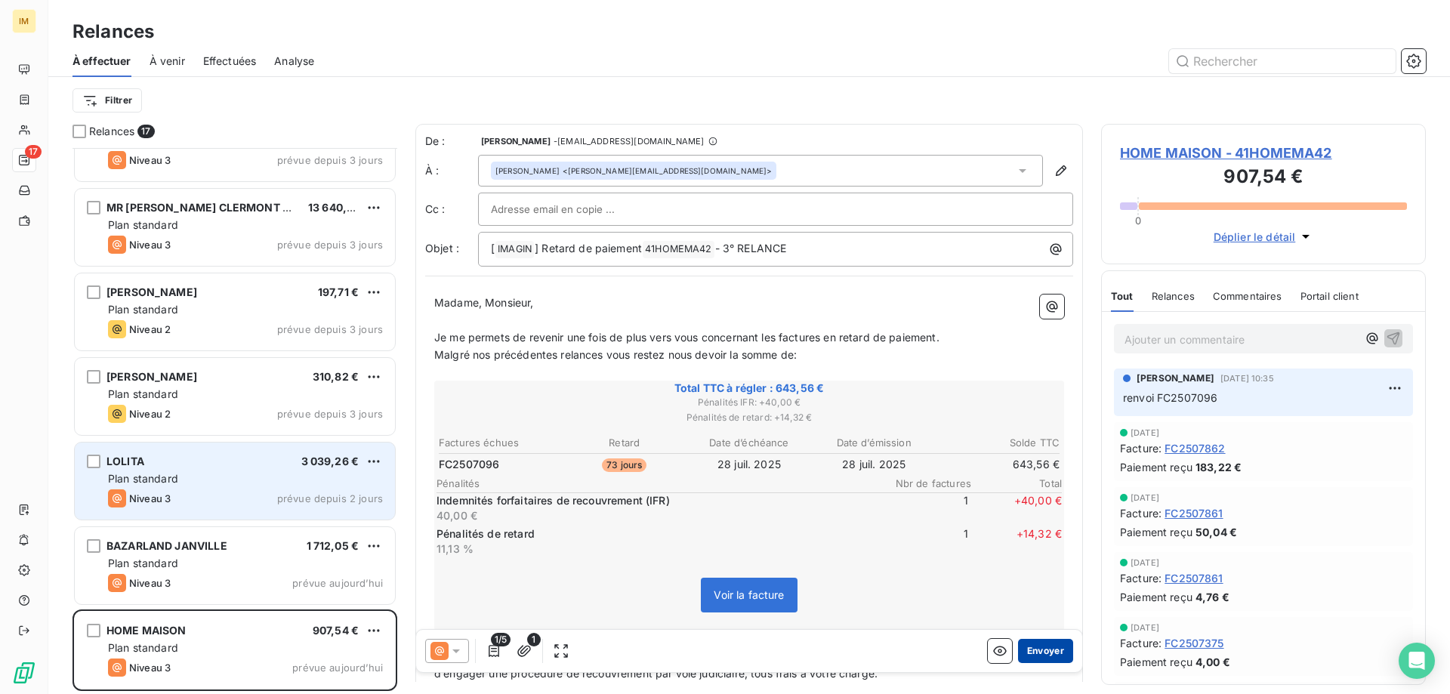
click at [1044, 652] on button "Envoyer" at bounding box center [1045, 651] width 55 height 24
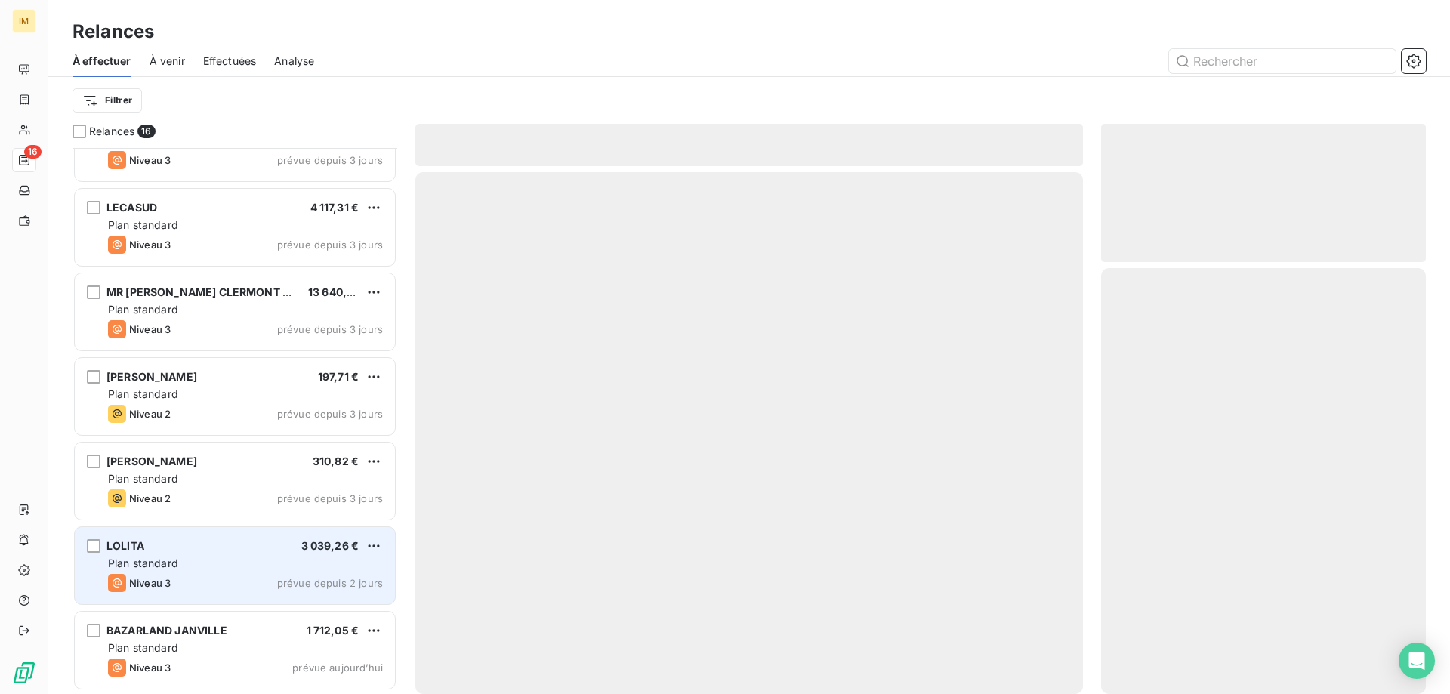
scroll to position [808, 0]
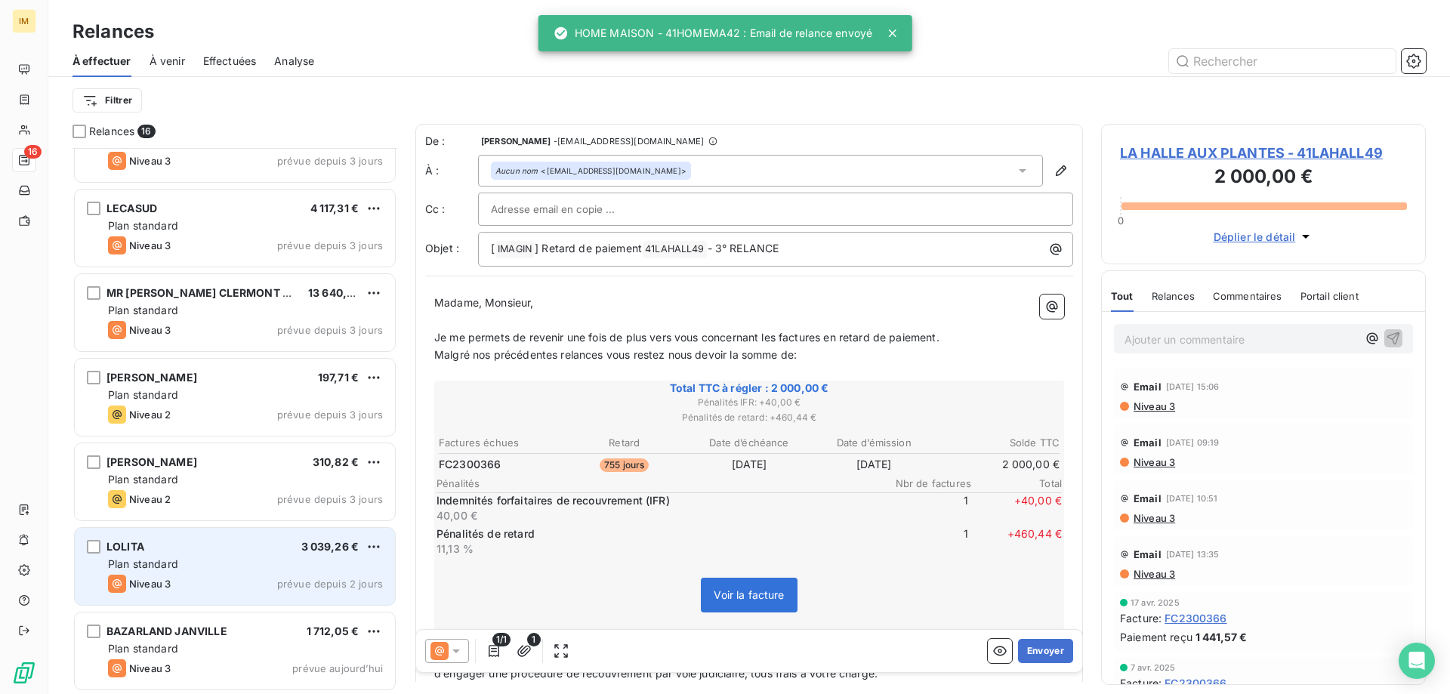
click at [324, 555] on div "3 039,26 €" at bounding box center [330, 546] width 58 height 15
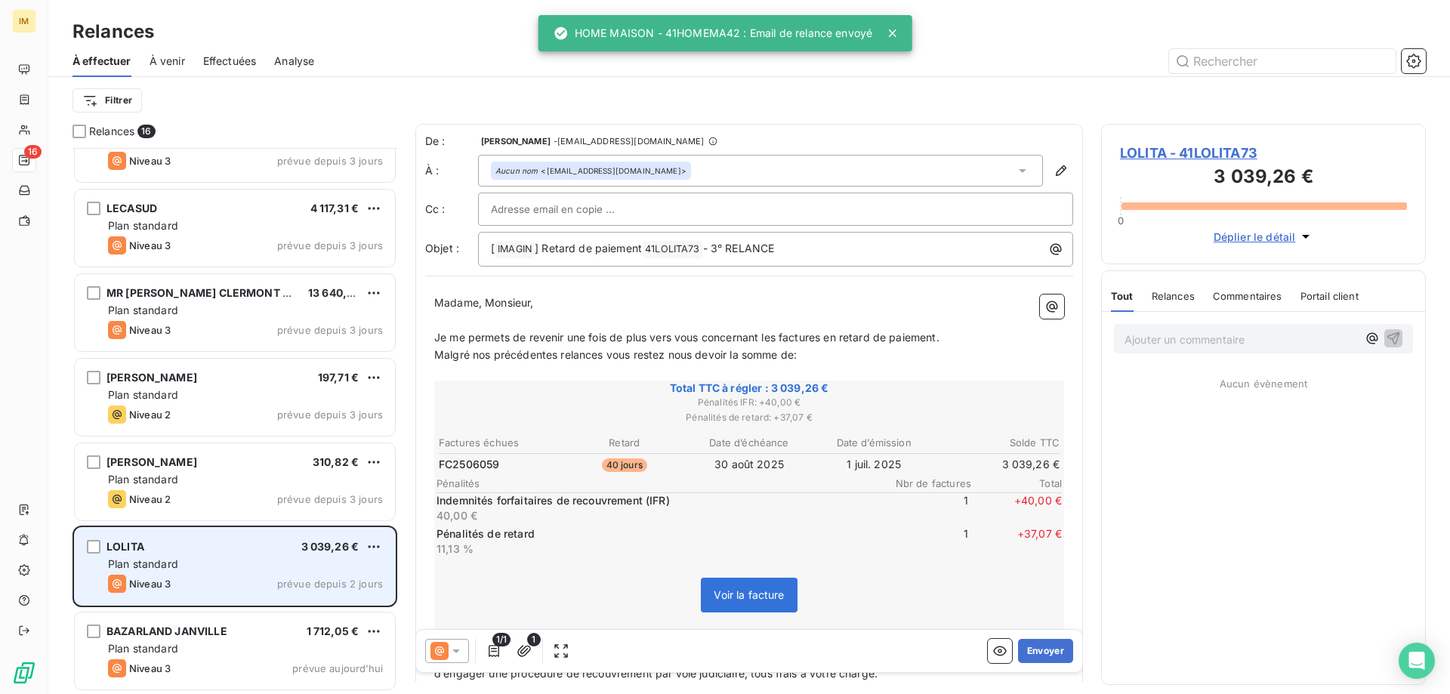
scroll to position [808, 0]
